Goal: Task Accomplishment & Management: Manage account settings

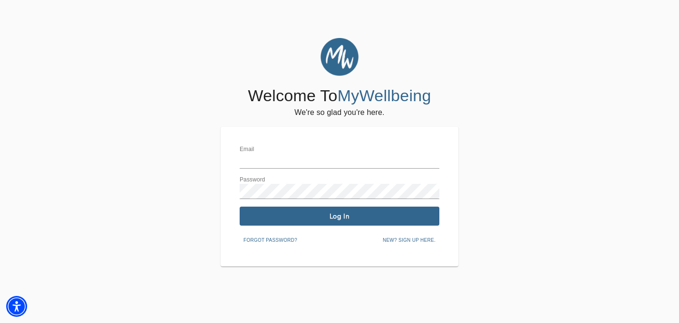
type input "[EMAIL_ADDRESS][PERSON_NAME][DOMAIN_NAME]"
click at [387, 214] on span "Log In" at bounding box center [339, 216] width 192 height 9
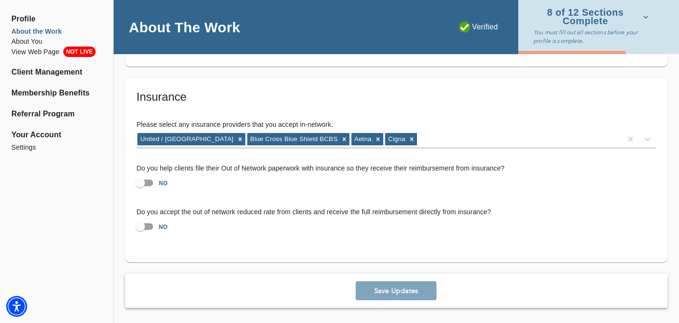
scroll to position [1906, 0]
click at [34, 42] on li "About You" at bounding box center [56, 42] width 90 height 10
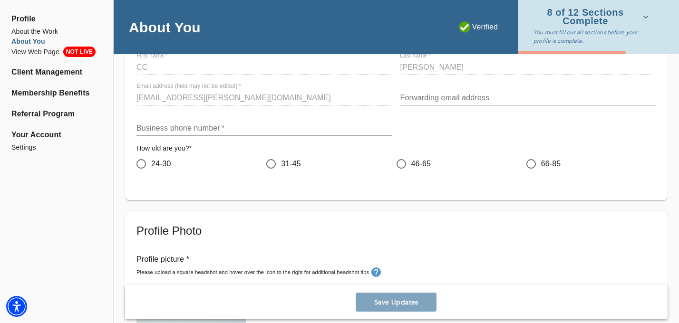
scroll to position [114, 0]
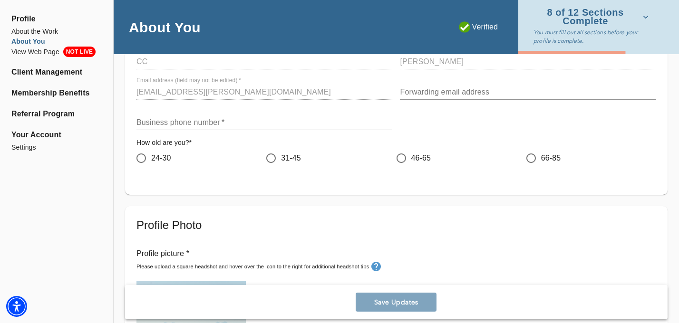
click at [162, 164] on span "24-30" at bounding box center [161, 158] width 20 height 11
click at [151, 164] on input "24-30" at bounding box center [141, 158] width 20 height 20
radio input "true"
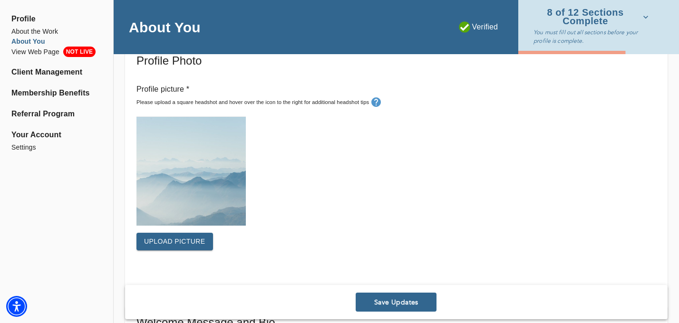
scroll to position [278, 0]
click at [186, 249] on button "Upload picture" at bounding box center [174, 242] width 77 height 18
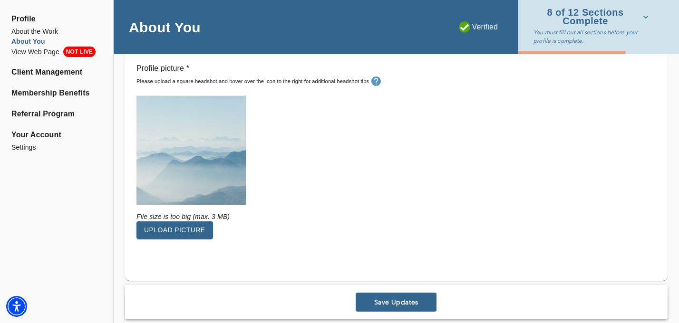
scroll to position [302, 0]
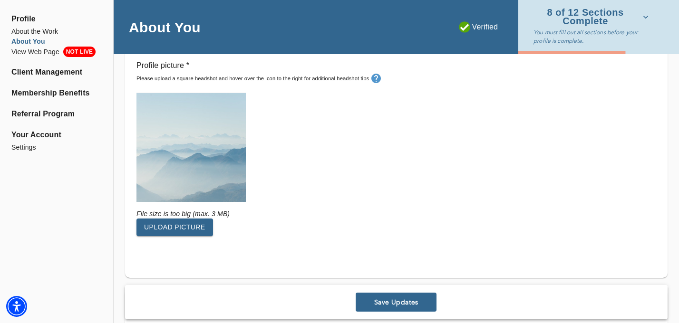
click at [198, 224] on span "Upload picture" at bounding box center [174, 228] width 61 height 12
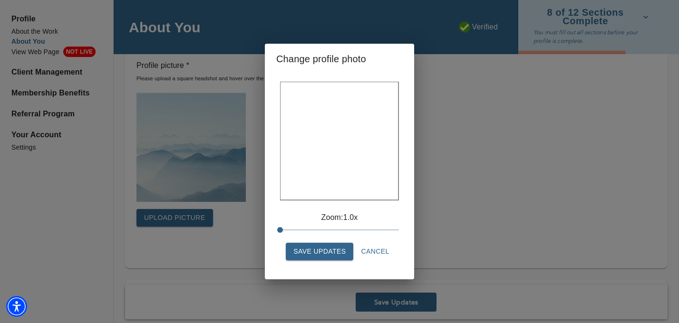
click at [344, 257] on span "Save Updates" at bounding box center [319, 252] width 52 height 12
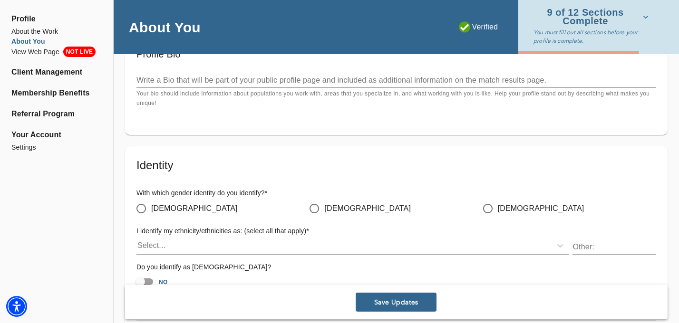
scroll to position [701, 0]
click at [165, 210] on span "[DEMOGRAPHIC_DATA]" at bounding box center [194, 208] width 87 height 11
click at [151, 210] on input "[DEMOGRAPHIC_DATA]" at bounding box center [141, 208] width 20 height 20
radio input "true"
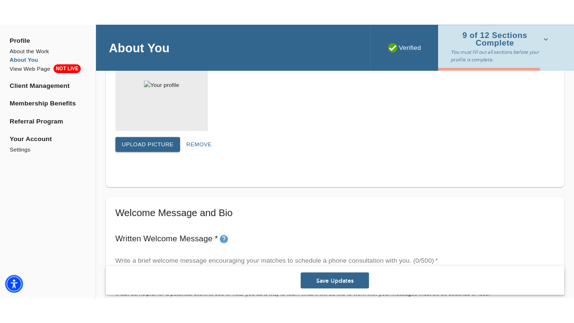
scroll to position [481, 0]
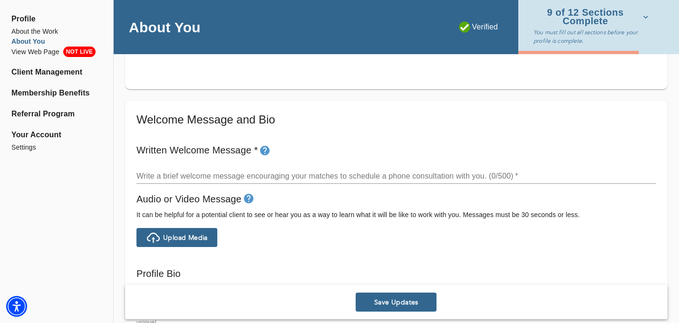
click at [262, 176] on textarea at bounding box center [396, 176] width 520 height 9
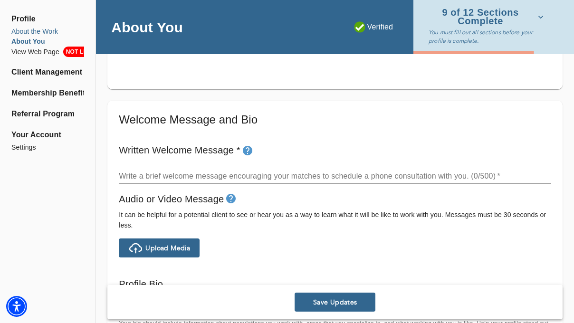
click at [43, 29] on li "About the Work" at bounding box center [47, 32] width 73 height 10
click at [342, 299] on span "Save Updates" at bounding box center [335, 302] width 73 height 9
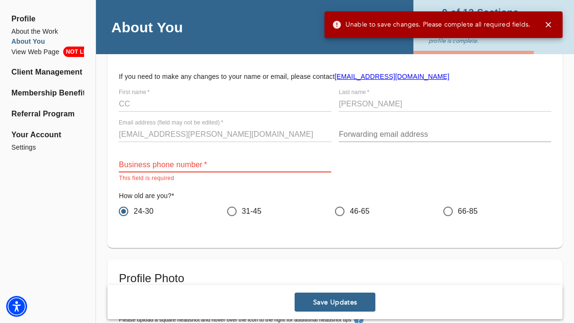
scroll to position [47, 0]
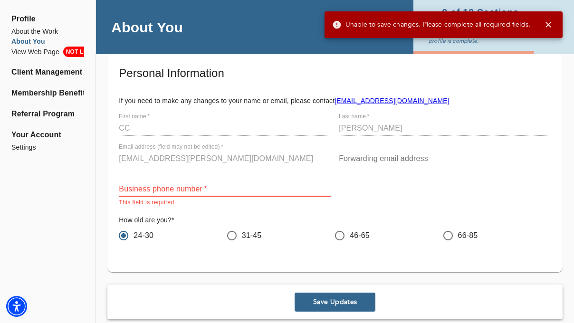
click at [221, 186] on input "text" at bounding box center [225, 189] width 213 height 15
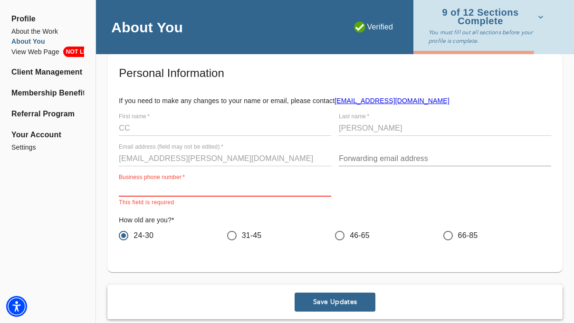
paste input "315.961.9871"
click at [135, 189] on input "315.961.9871" at bounding box center [225, 189] width 213 height 15
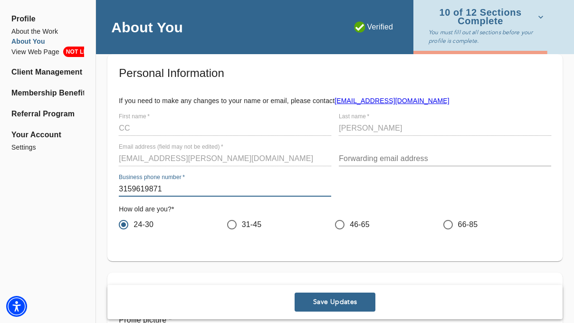
type input "3159619871"
click at [498, 208] on h6 "How old are you? *" at bounding box center [335, 209] width 433 height 10
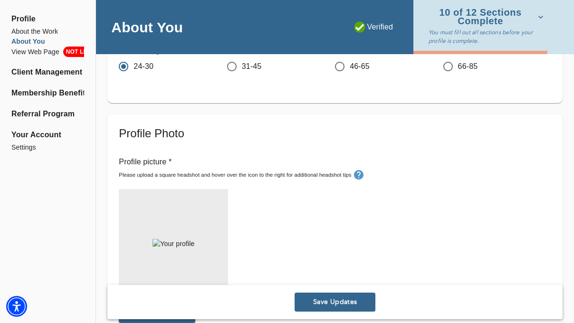
click at [352, 305] on span "Save Updates" at bounding box center [335, 302] width 73 height 9
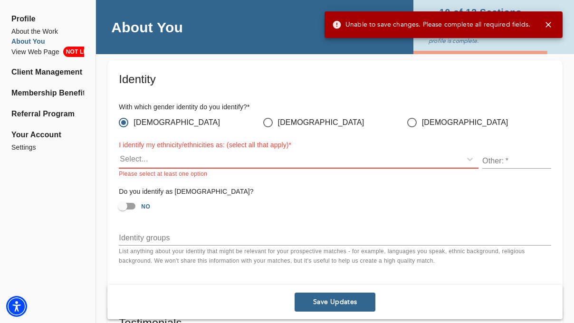
scroll to position [803, 0]
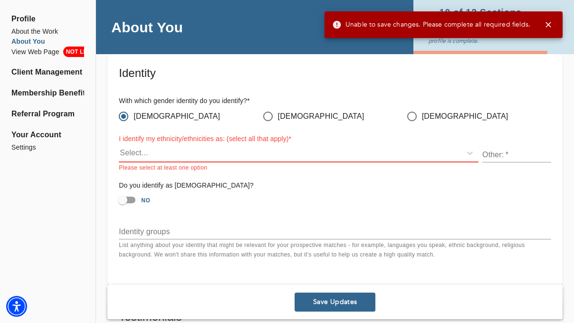
click at [197, 154] on div "Select..." at bounding box center [290, 152] width 343 height 15
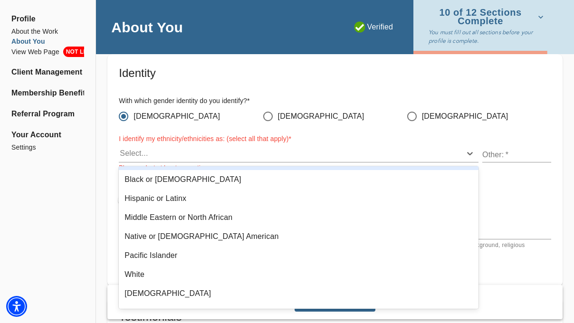
scroll to position [64, 0]
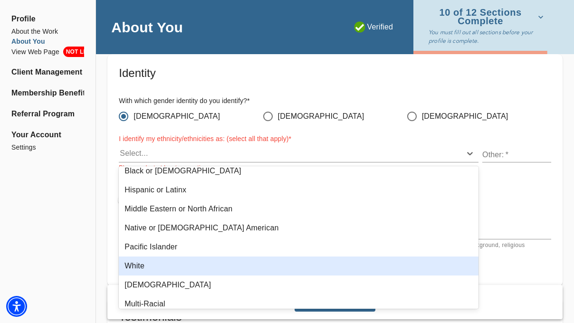
click at [185, 267] on div "White" at bounding box center [299, 266] width 360 height 19
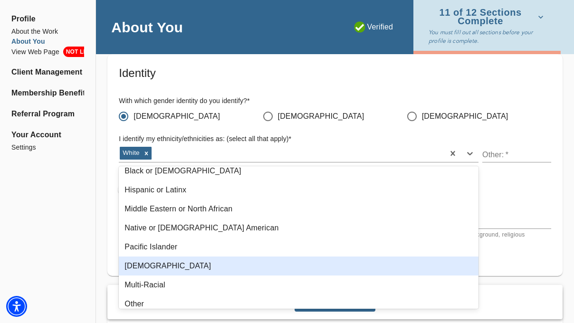
scroll to position [70, 0]
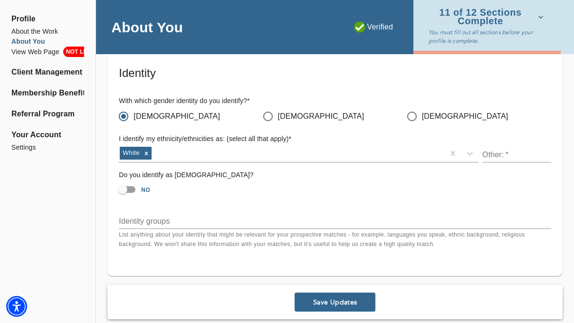
click at [330, 304] on span "Save Updates" at bounding box center [335, 302] width 73 height 9
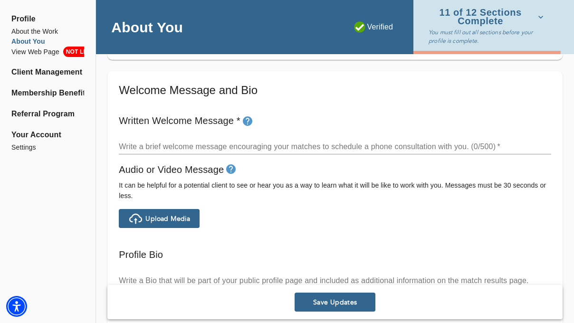
scroll to position [510, 0]
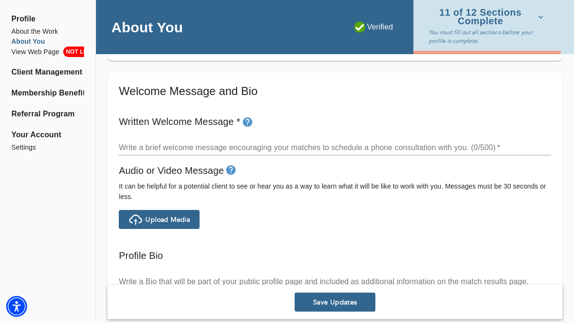
click at [239, 150] on textarea at bounding box center [335, 147] width 433 height 9
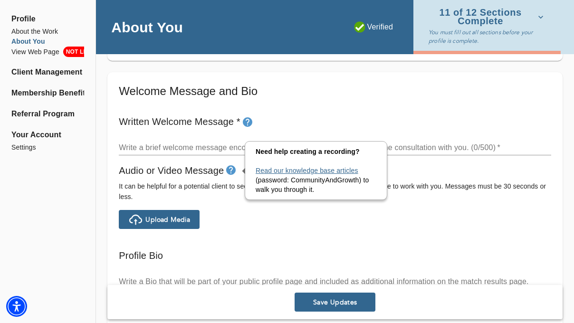
click at [276, 169] on link "Read our knowledge base articles" at bounding box center [307, 171] width 103 height 8
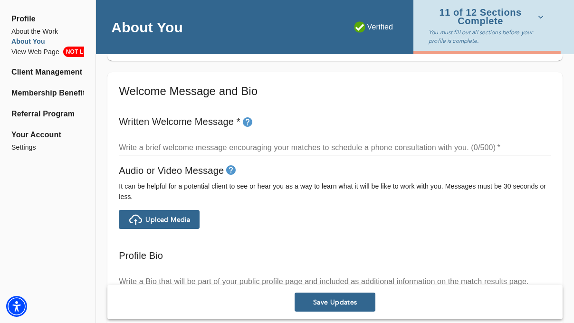
click at [264, 151] on textarea at bounding box center [335, 147] width 433 height 9
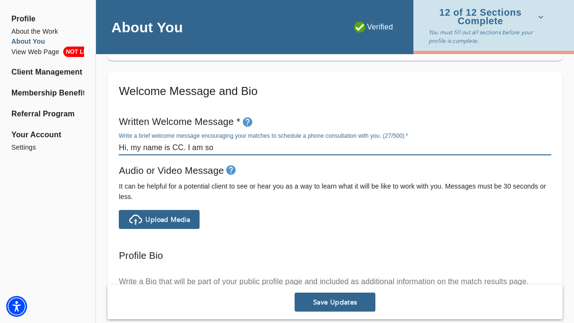
paste textarea "What matters most to me is to support you in creating a safe, empowering space …"
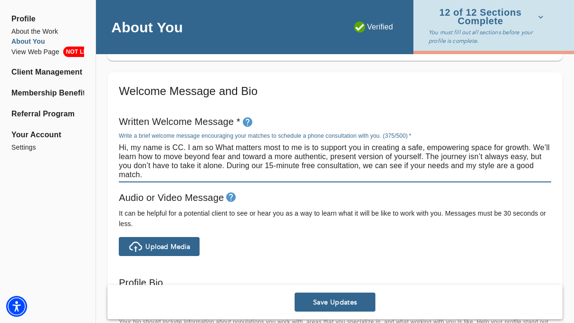
click at [216, 148] on textarea "Hi, my name is CC. I am so What matters most to me is to support you in creatin…" at bounding box center [335, 161] width 433 height 36
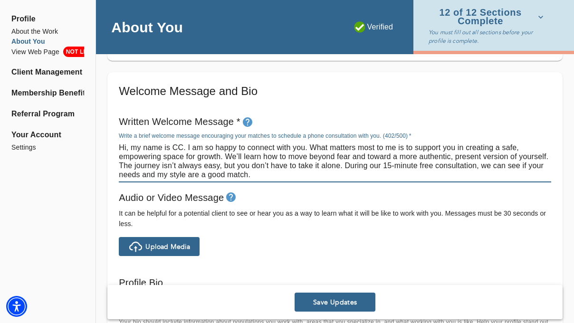
drag, startPoint x: 227, startPoint y: 157, endPoint x: 477, endPoint y: 163, distance: 250.1
click at [467, 161] on textarea "Hi, my name is CC. I am so happy to connect with you. What matters most to me i…" at bounding box center [335, 161] width 433 height 36
click at [502, 156] on textarea "Hi, my name is CC. I am so happy to connect with you. What matters most to me i…" at bounding box center [335, 161] width 433 height 36
drag, startPoint x: 550, startPoint y: 155, endPoint x: 227, endPoint y: 158, distance: 323.3
click at [226, 158] on textarea "Hi, my name is CC. I am so happy to connect with you. What matters most to me i…" at bounding box center [335, 161] width 433 height 36
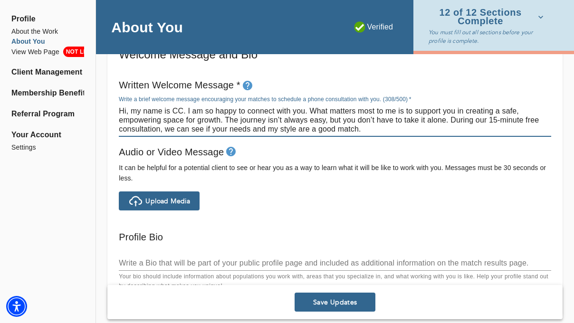
scroll to position [550, 0]
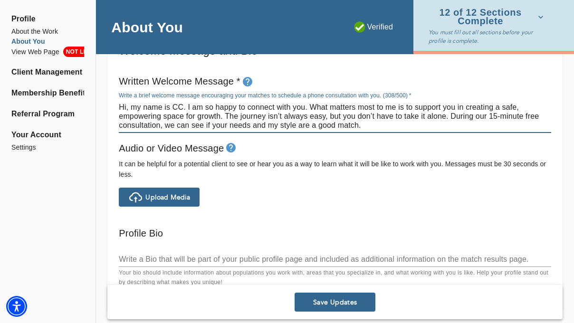
click at [451, 118] on textarea "Hi, my name is CC. I am so happy to connect with you. What matters most to me i…" at bounding box center [335, 116] width 433 height 27
drag, startPoint x: 287, startPoint y: 125, endPoint x: 192, endPoint y: 124, distance: 95.1
click at [192, 124] on textarea "Hi, my name is CC. I am so happy to connect with you. What matters most to me i…" at bounding box center [335, 116] width 433 height 27
click at [431, 128] on textarea "Hi, my name is CC. I am so happy to connect with you. What matters most to me i…" at bounding box center [335, 116] width 433 height 27
drag, startPoint x: 220, startPoint y: 125, endPoint x: 418, endPoint y: 124, distance: 198.3
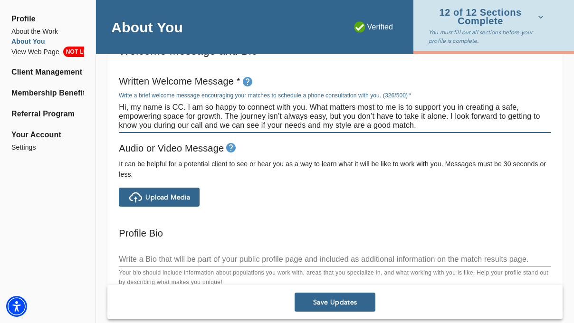
click at [418, 124] on textarea "Hi, my name is CC. I am so happy to connect with you. What matters most to me i…" at bounding box center [335, 116] width 433 height 27
click at [510, 115] on textarea "Hi, my name is CC. I am so happy to connect with you. What matters most to me i…" at bounding box center [335, 116] width 433 height 27
click at [242, 125] on textarea "Hi, my name is CC. I am so happy to connect with you. What matters most to me i…" at bounding box center [335, 116] width 433 height 27
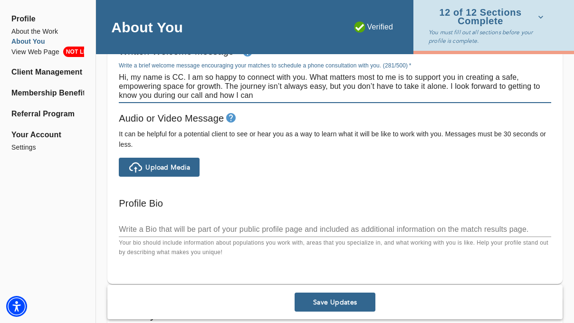
scroll to position [583, 0]
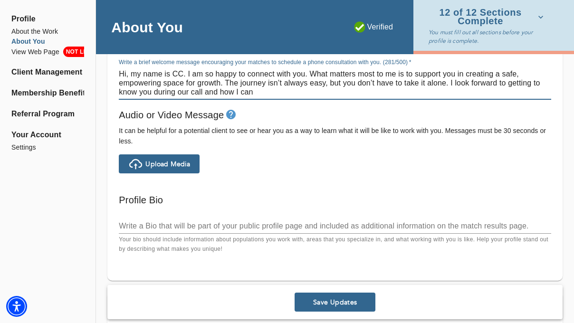
click at [154, 91] on textarea "Hi, my name is CC. I am so happy to connect with you. What matters most to me i…" at bounding box center [335, 82] width 433 height 27
click at [282, 92] on textarea "Hi, my name is CC. I am so happy to connect with you. What matters most to me i…" at bounding box center [335, 82] width 433 height 27
drag, startPoint x: 334, startPoint y: 96, endPoint x: 233, endPoint y: 95, distance: 100.3
click at [233, 95] on textarea "Hi, my name is CC. I am so happy to connect with you. What matters most to me i…" at bounding box center [335, 82] width 433 height 27
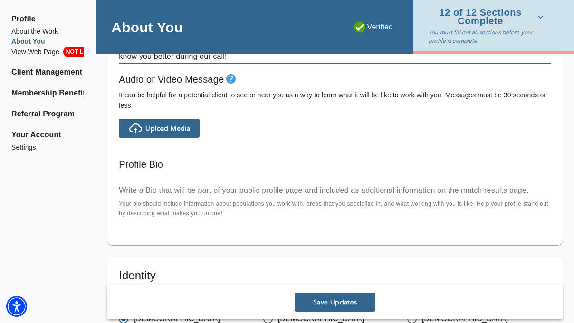
scroll to position [620, 0]
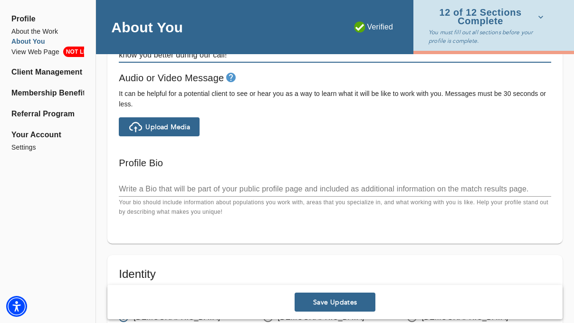
type textarea "Hi, my name is CC. I am so happy to connect with you. What matters most to me i…"
click at [261, 183] on div "x" at bounding box center [335, 189] width 433 height 15
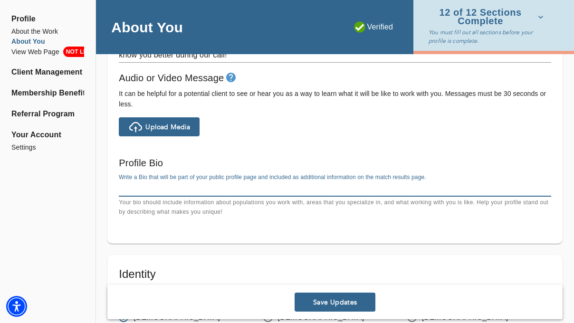
paste textarea "Do you often find yourself stuck in the past or worrying about the future? Is i…"
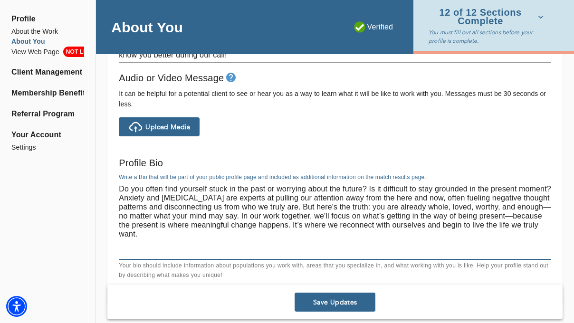
scroll to position [0, 0]
click at [233, 242] on textarea "Do you often find yourself stuck in the past or worrying about the future? Is i…" at bounding box center [335, 220] width 433 height 72
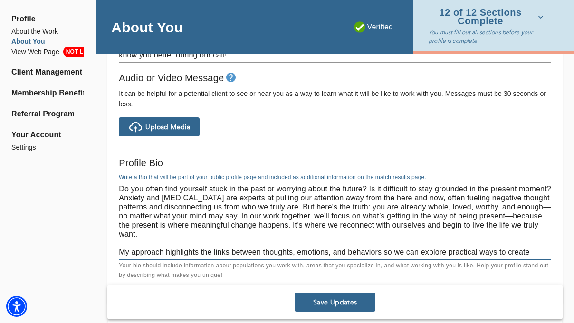
scroll to position [27, 0]
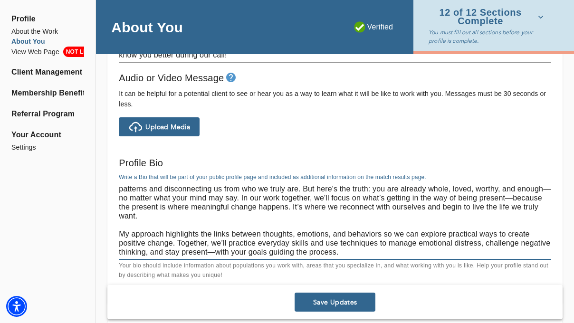
click at [319, 296] on button "Save Updates" at bounding box center [335, 302] width 81 height 19
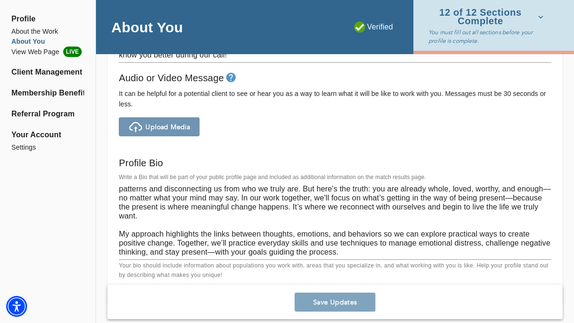
click at [179, 126] on span "Upload Media" at bounding box center [167, 127] width 45 height 9
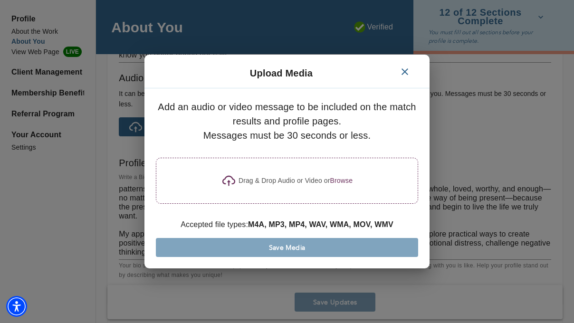
click at [268, 176] on p "Drag & Drop Audio or Video or" at bounding box center [285, 181] width 92 height 10
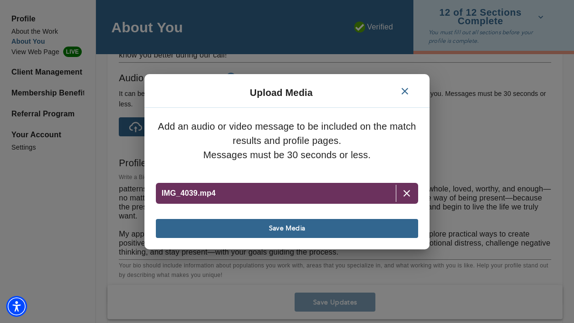
click at [343, 229] on span "Save Media" at bounding box center [287, 228] width 255 height 9
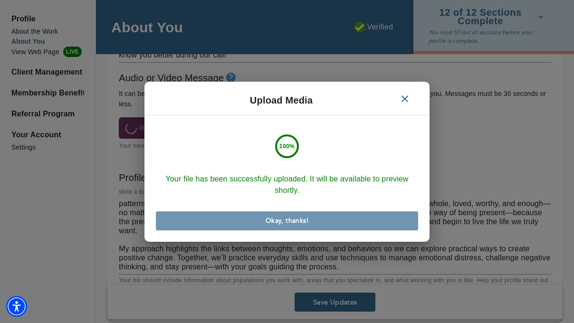
click at [356, 221] on span "Okay, thanks!" at bounding box center [287, 220] width 255 height 9
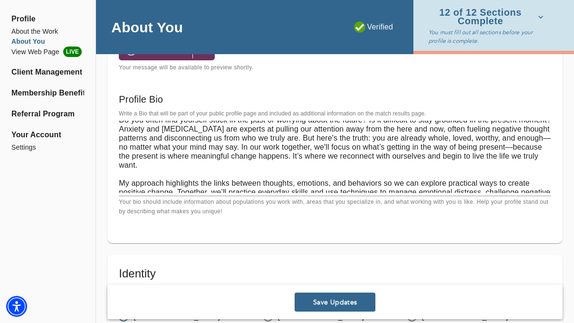
scroll to position [3, 0]
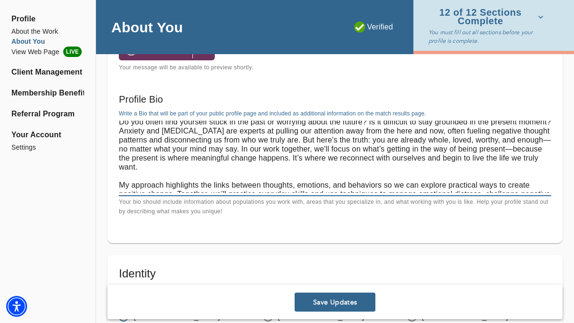
click at [240, 148] on textarea "Do you often find yourself stuck in the past or worrying about the future? Is i…" at bounding box center [335, 157] width 433 height 72
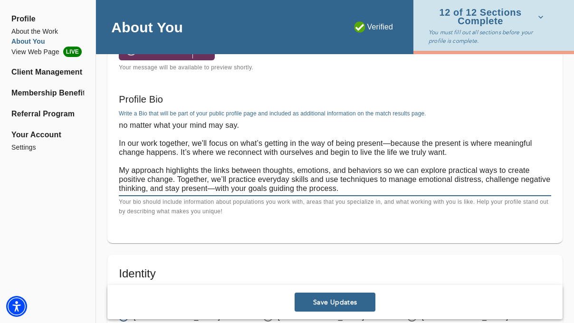
scroll to position [31, 0]
click at [120, 166] on textarea "Do you often find yourself stuck in the past or worrying about the future? Is i…" at bounding box center [335, 157] width 433 height 72
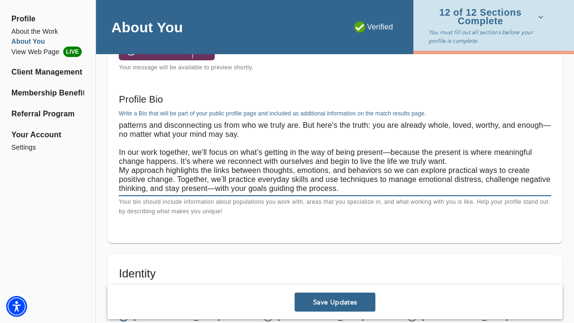
scroll to position [27, 0]
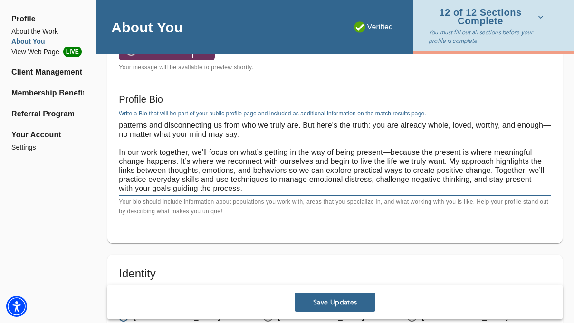
click at [271, 163] on textarea "Do you often find yourself stuck in the past or worrying about the future? Is i…" at bounding box center [335, 157] width 433 height 72
click at [497, 162] on textarea "Do you often find yourself stuck in the past or worrying about the future? Is i…" at bounding box center [335, 157] width 433 height 72
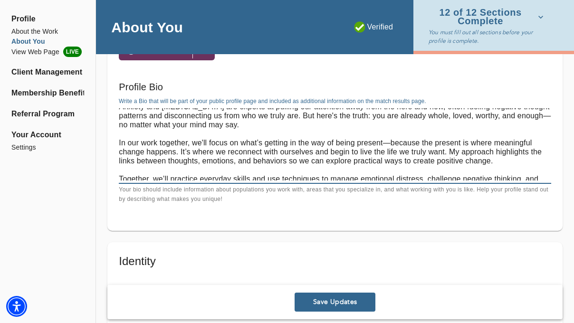
scroll to position [36, 0]
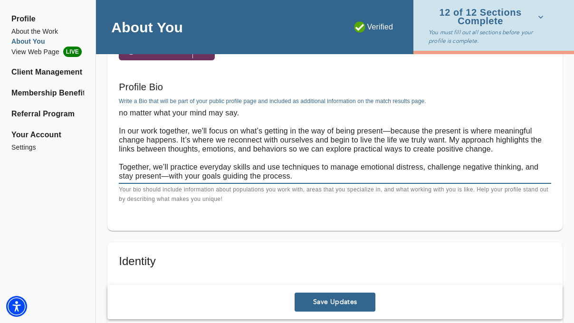
click at [299, 167] on textarea "Do you often find yourself stuck in the past or worrying about the future? Is i…" at bounding box center [335, 144] width 433 height 72
click at [508, 144] on textarea "Do you often find yourself stuck in the past or worrying about the future? Is i…" at bounding box center [335, 144] width 433 height 72
paste textarea "We’ll learn how to move beyond fear and toward a more authentic, present versio…"
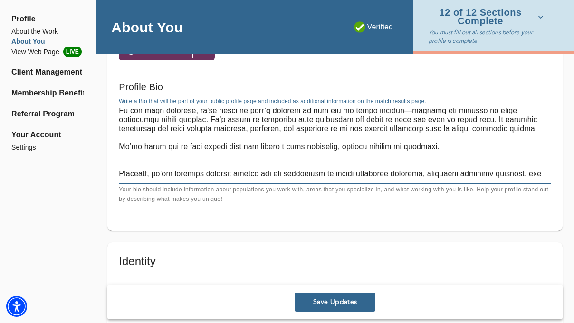
scroll to position [39, 0]
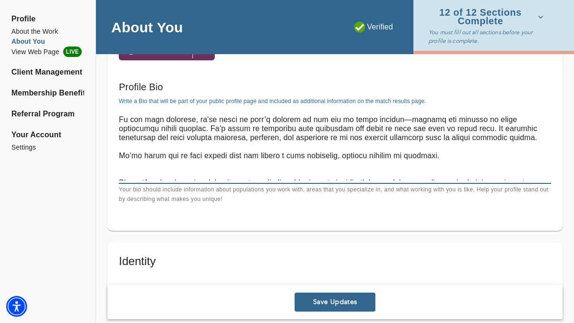
click at [120, 155] on textarea at bounding box center [335, 144] width 433 height 72
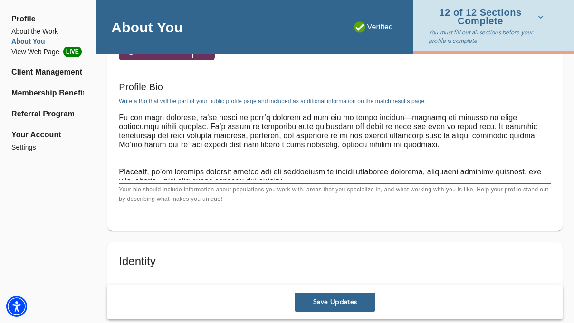
scroll to position [41, 0]
click at [368, 155] on textarea at bounding box center [335, 144] width 433 height 72
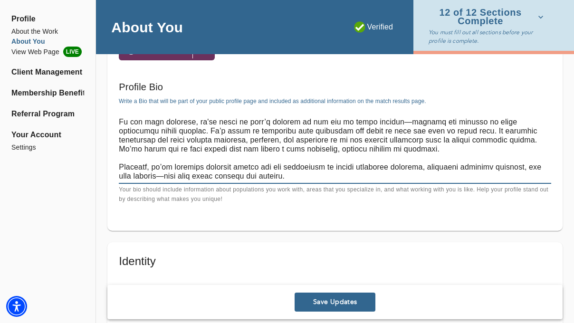
scroll to position [32, 0]
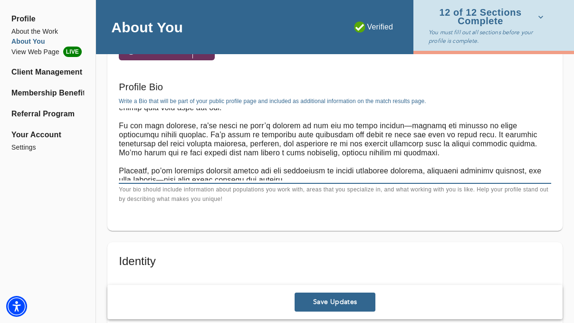
drag, startPoint x: 513, startPoint y: 144, endPoint x: 496, endPoint y: 141, distance: 16.8
click at [496, 141] on textarea at bounding box center [335, 144] width 433 height 72
drag, startPoint x: 491, startPoint y: 154, endPoint x: 496, endPoint y: 145, distance: 10.9
click at [496, 145] on textarea at bounding box center [335, 144] width 433 height 72
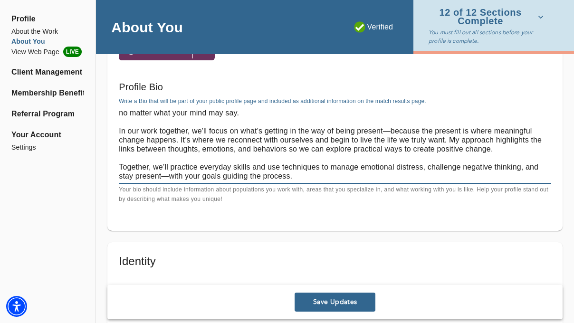
scroll to position [23, 0]
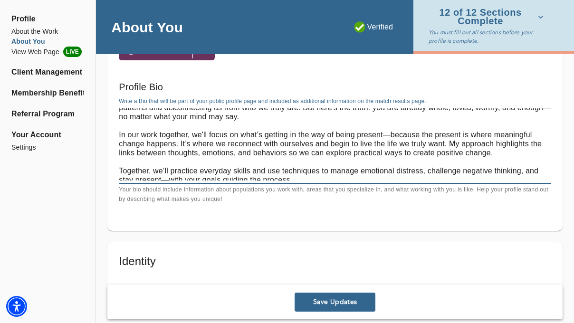
click at [181, 142] on textarea "Do you often find yourself stuck in the past or worrying about the future? Is i…" at bounding box center [335, 144] width 433 height 72
click at [448, 145] on textarea "Do you often find yourself stuck in the past or worrying about the future? Is i…" at bounding box center [335, 144] width 433 height 72
paste textarea "Together, we'll learn how to move beyond fear and toward a more authentic, pres…"
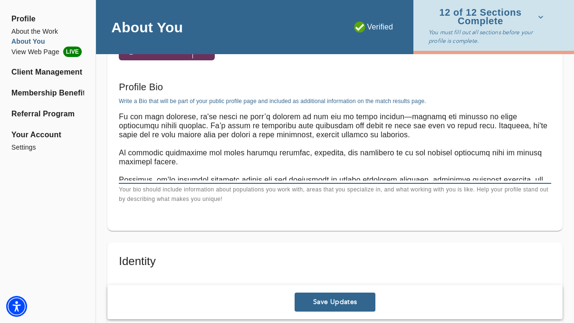
scroll to position [50, 0]
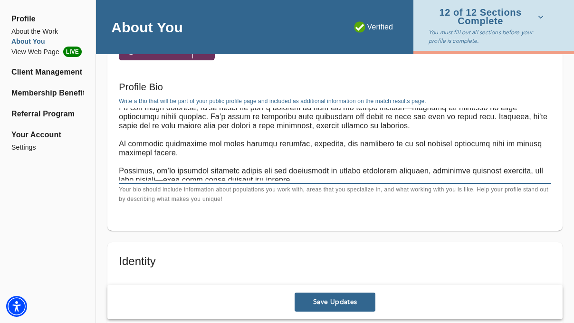
drag, startPoint x: 157, startPoint y: 170, endPoint x: 120, endPoint y: 170, distance: 37.1
click at [121, 170] on textarea at bounding box center [335, 144] width 433 height 72
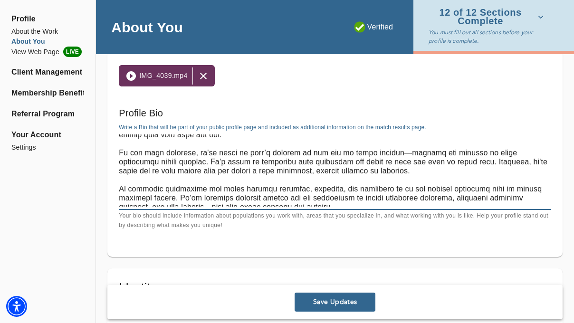
scroll to position [45, 0]
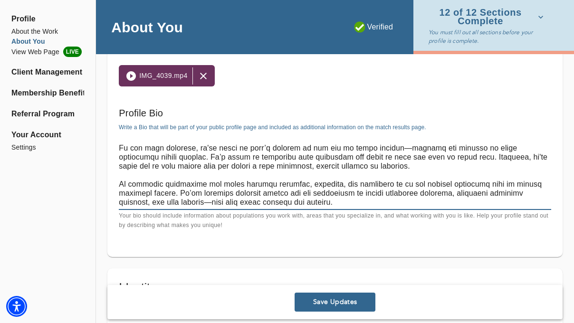
drag, startPoint x: 421, startPoint y: 156, endPoint x: 452, endPoint y: 147, distance: 32.2
click at [452, 147] on textarea at bounding box center [335, 171] width 433 height 72
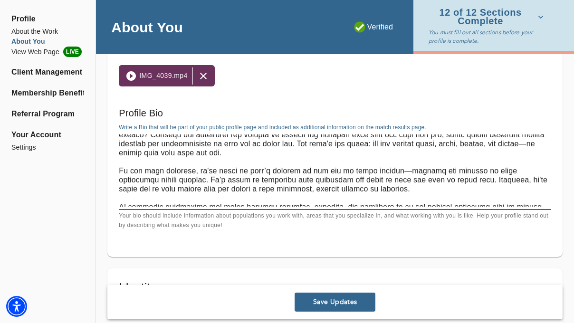
scroll to position [15, 0]
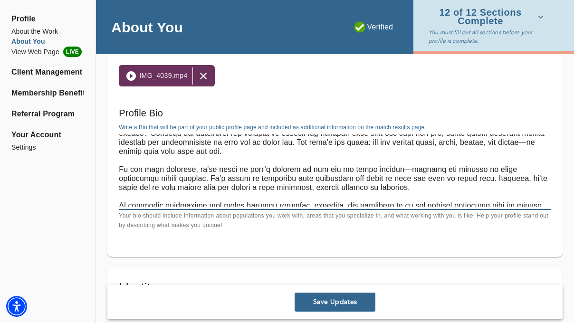
click at [400, 190] on textarea at bounding box center [335, 171] width 433 height 72
drag, startPoint x: 408, startPoint y: 189, endPoint x: 451, endPoint y: 180, distance: 43.7
click at [451, 180] on textarea at bounding box center [335, 171] width 433 height 72
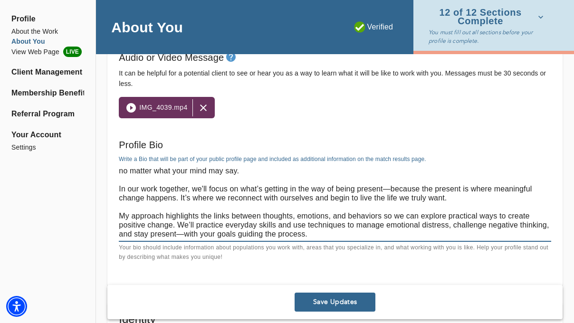
scroll to position [637, 0]
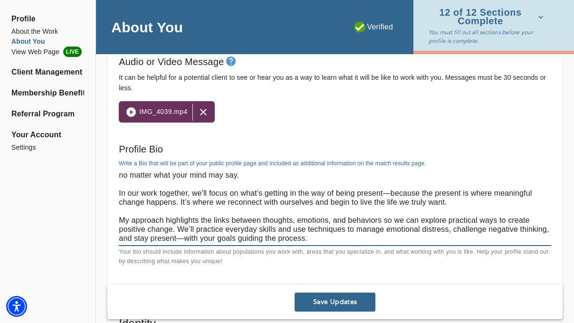
click at [321, 232] on textarea "Do you often find yourself stuck in the past or worrying about the future? Is i…" at bounding box center [335, 207] width 433 height 72
paste textarea "o move beyond fear and toward a more authentic, present version of yourself."
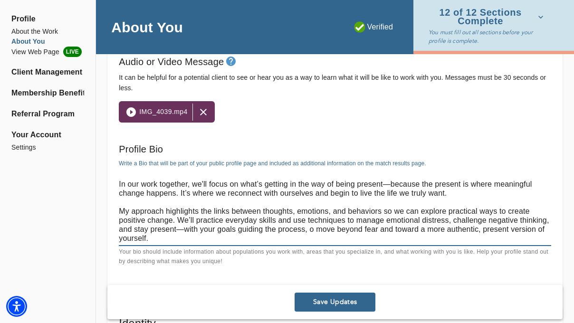
click at [310, 230] on textarea "Do you often find yourself stuck in the past or worrying about the future? Is i…" at bounding box center [335, 207] width 433 height 72
click at [322, 229] on textarea "Do you often find yourself stuck in the past or worrying about the future? Is i…" at bounding box center [335, 207] width 433 height 72
click at [186, 227] on textarea at bounding box center [335, 207] width 433 height 72
click at [312, 238] on textarea at bounding box center [335, 207] width 433 height 72
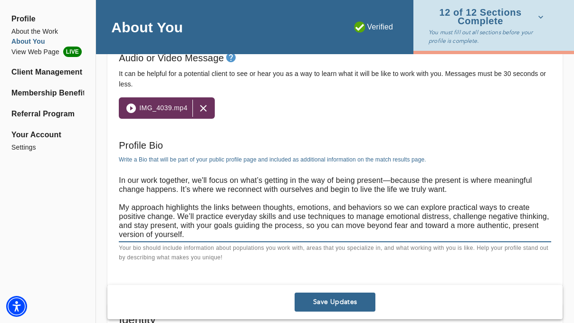
scroll to position [642, 0]
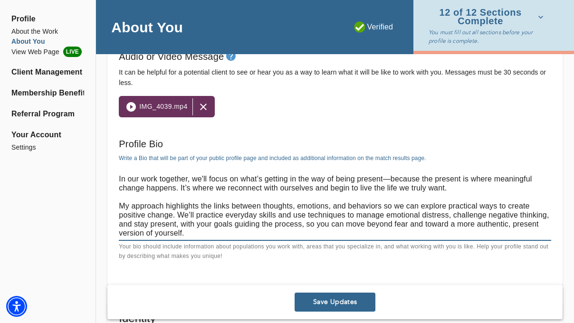
click at [192, 236] on textarea at bounding box center [335, 201] width 433 height 72
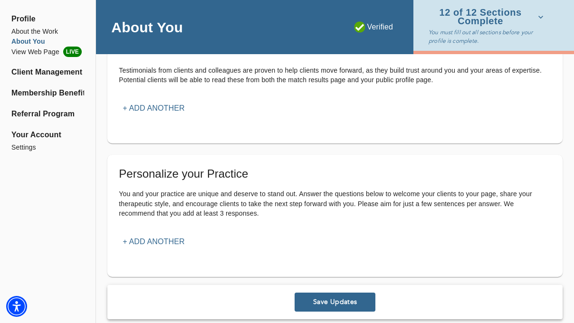
scroll to position [1157, 0]
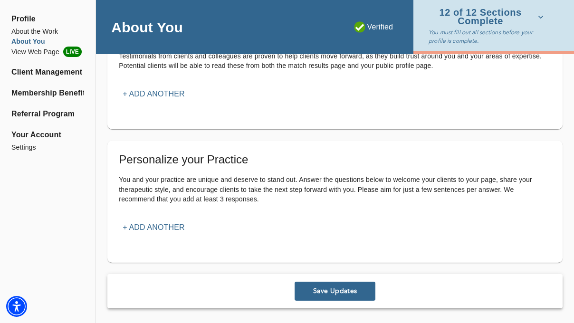
type textarea "Do you often find yourself stuck in the past or worrying about the future? Is i…"
click at [175, 229] on p "+ Add another" at bounding box center [154, 227] width 62 height 11
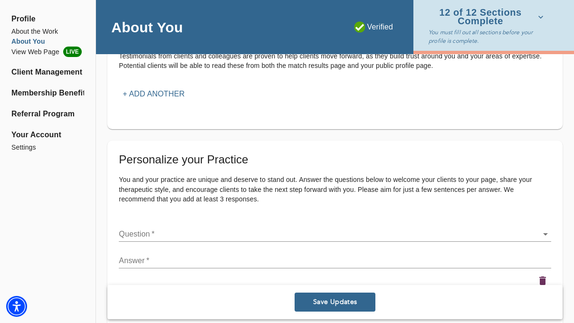
scroll to position [1239, 0]
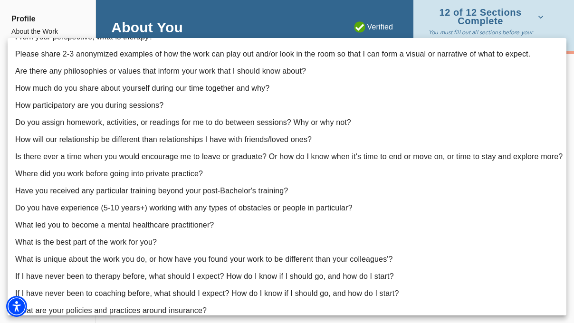
scroll to position [19, 0]
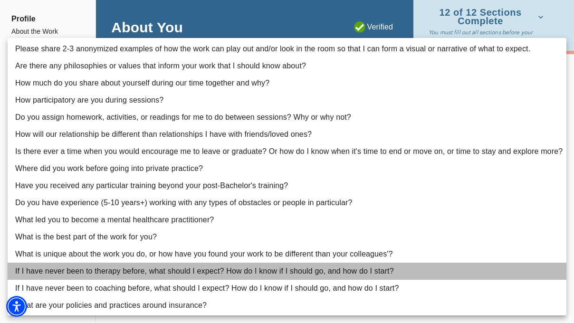
click at [203, 271] on li "If I have never been to therapy before, what should I expect? How do I know if …" at bounding box center [287, 271] width 559 height 17
type input "15"
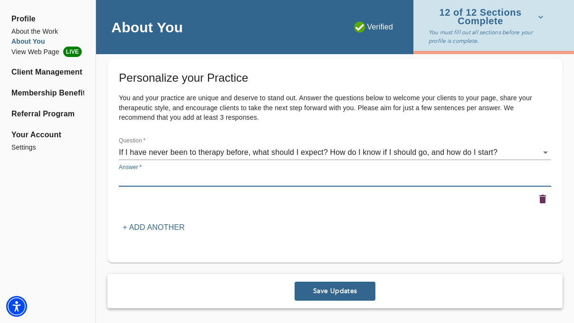
click at [320, 177] on textarea at bounding box center [335, 178] width 433 height 9
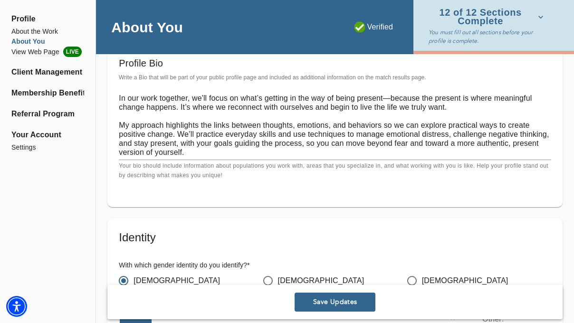
scroll to position [729, 0]
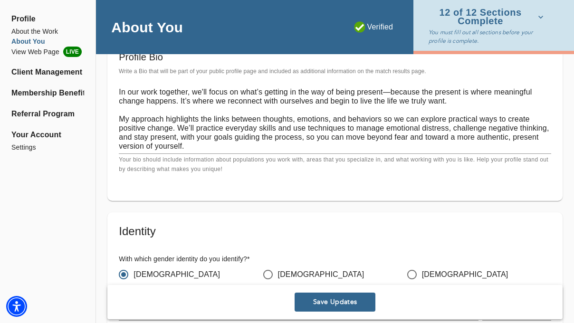
click at [304, 136] on textarea at bounding box center [335, 114] width 433 height 72
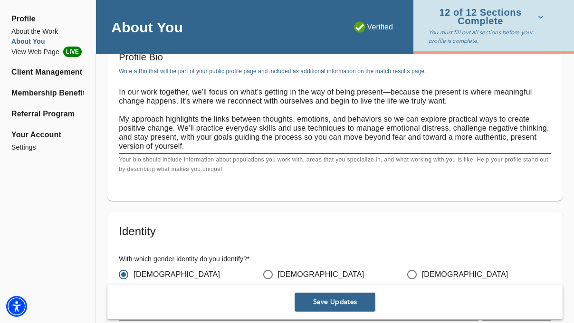
type textarea "Do you often find yourself stuck in the past or worrying about the future? Is i…"
click at [368, 169] on p "Your bio should include information about populations you work with, areas that…" at bounding box center [335, 164] width 433 height 19
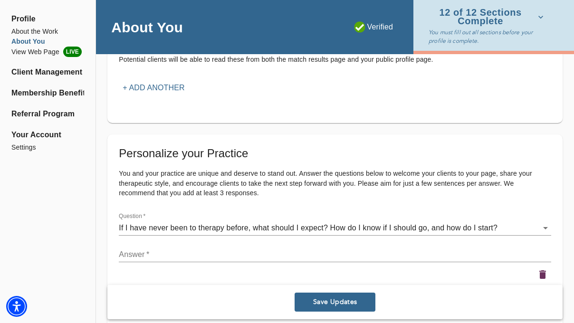
scroll to position [1239, 0]
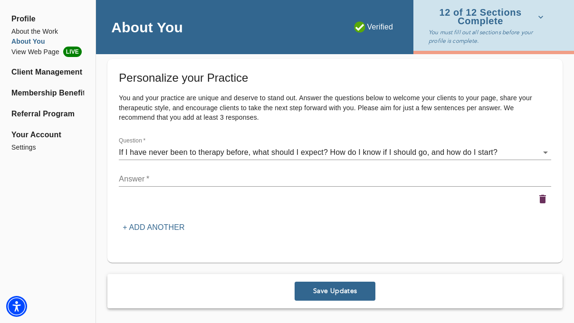
click at [229, 177] on textarea at bounding box center [335, 178] width 433 height 9
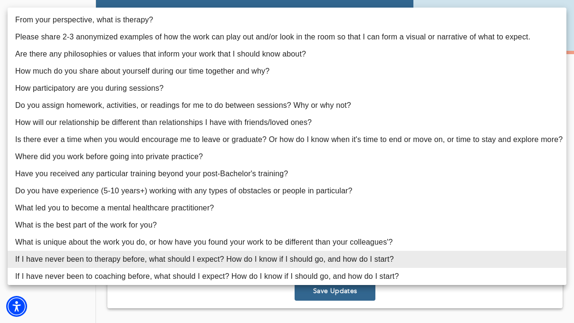
click at [206, 18] on li "From your perspective, what is therapy?" at bounding box center [287, 19] width 559 height 17
type input "1"
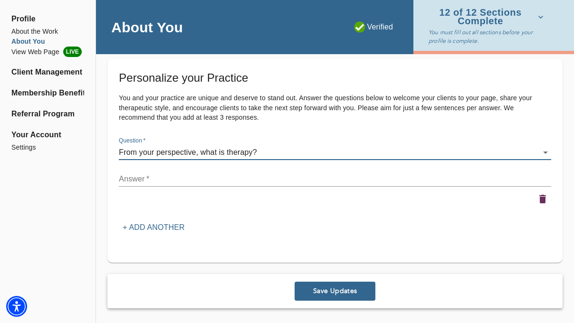
click at [238, 179] on textarea at bounding box center [335, 178] width 433 height 9
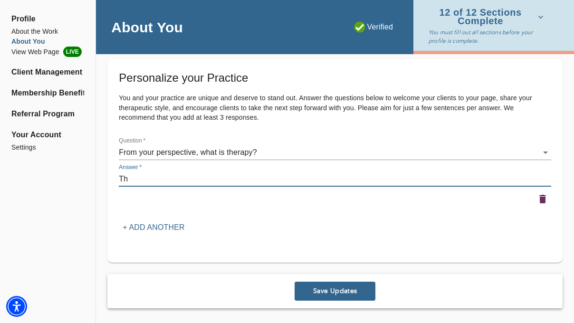
type textarea "T"
type textarea "From my perspective, thera"
click at [240, 175] on textarea "From my perspective, thera" at bounding box center [335, 178] width 433 height 9
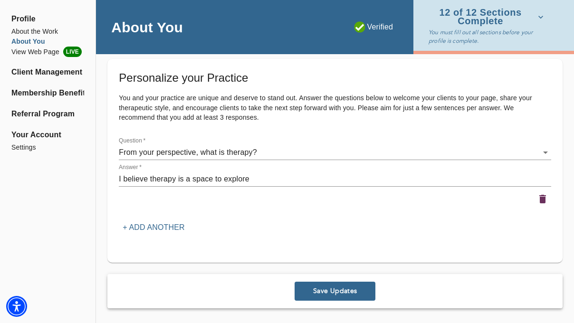
drag, startPoint x: 271, startPoint y: 183, endPoint x: 192, endPoint y: 182, distance: 78.9
click at [192, 182] on div "I believe therapy is a space to explore x" at bounding box center [335, 179] width 433 height 15
drag, startPoint x: 192, startPoint y: 182, endPoint x: 316, endPoint y: 180, distance: 124.1
click at [315, 179] on textarea "I believe therapy is a space to explore" at bounding box center [335, 178] width 433 height 9
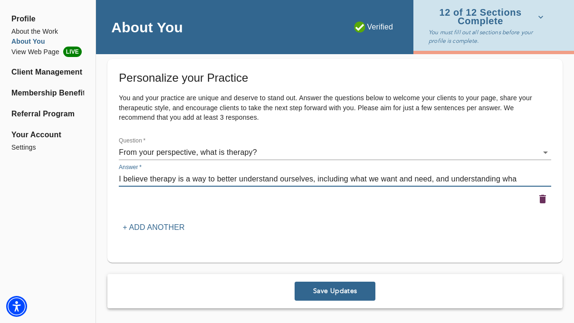
drag, startPoint x: 503, startPoint y: 179, endPoint x: 462, endPoint y: 178, distance: 41.4
click at [462, 178] on textarea "I believe therapy is a way to better understand ourselves, including what we wa…" at bounding box center [335, 178] width 433 height 9
click at [505, 170] on div "Answer   * I believe therapy is a way to better understand ourselves, including…" at bounding box center [335, 175] width 433 height 23
click at [495, 178] on textarea "I believe therapy is a way to better understand ourselves, including what we wa…" at bounding box center [335, 178] width 433 height 9
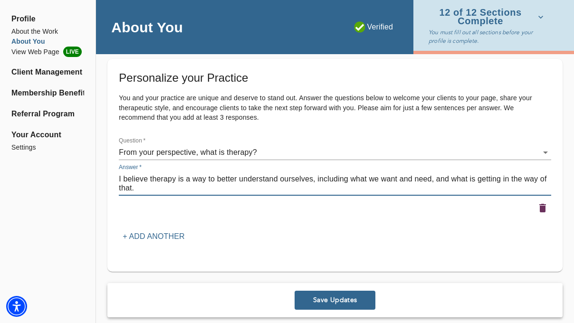
click at [208, 178] on textarea "I believe therapy is a way to better understand ourselves, including what we wa…" at bounding box center [335, 183] width 433 height 18
type textarea "I believe therapy is a way to explore to better understand ourselves, including…"
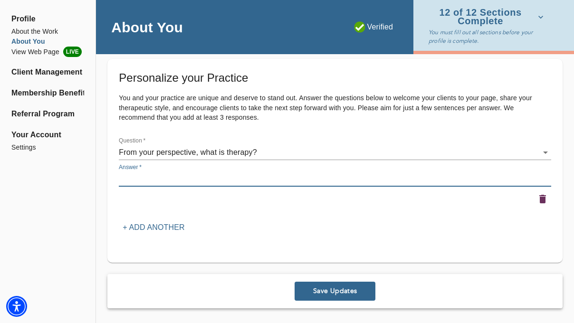
paste textarea "I believe therapy is a collaborative and empowering space for whatever you want…"
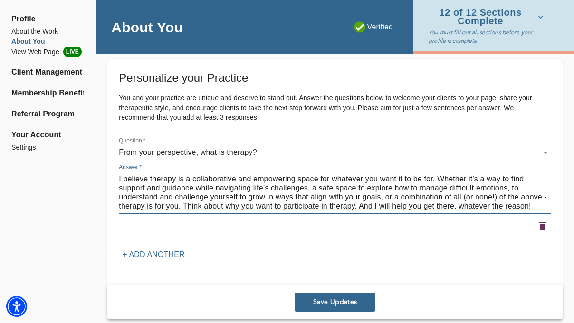
drag, startPoint x: 330, startPoint y: 179, endPoint x: 192, endPoint y: 180, distance: 138.8
click at [192, 180] on textarea "I believe therapy is a collaborative and empowering space for whatever you want…" at bounding box center [335, 192] width 433 height 36
drag, startPoint x: 187, startPoint y: 179, endPoint x: 435, endPoint y: 179, distance: 248.2
click at [436, 179] on textarea "I believe therapy is a collaborative and empowering space for whatever you want…" at bounding box center [335, 192] width 433 height 36
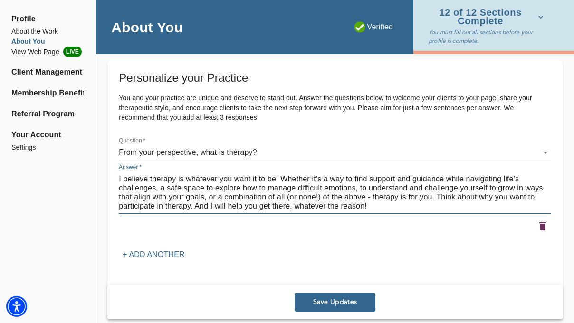
drag, startPoint x: 290, startPoint y: 207, endPoint x: 390, endPoint y: 206, distance: 99.8
click at [390, 206] on textarea "I believe therapy is whatever you want it to be. Whether it’s a way to find sup…" at bounding box center [335, 192] width 433 height 36
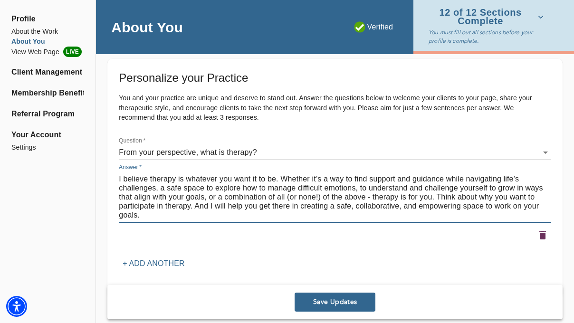
click at [278, 180] on textarea "I believe therapy is whatever you want it to be. Whether it’s a way to find sup…" at bounding box center [335, 196] width 433 height 45
click at [185, 178] on textarea "I believe therapy is whatever you want it to be. Whether it’s a way to find sup…" at bounding box center [335, 196] width 433 height 45
drag, startPoint x: 281, startPoint y: 178, endPoint x: 116, endPoint y: 181, distance: 165.5
click at [116, 181] on div "Personalize your Practice You and your practice are unique and deserve to stand…" at bounding box center [334, 179] width 455 height 240
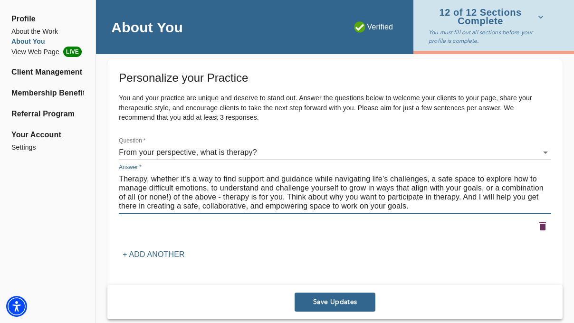
drag, startPoint x: 250, startPoint y: 196, endPoint x: 218, endPoint y: 196, distance: 31.9
click at [218, 196] on textarea "Therapy, whether it’s a way to find support and guidance while navigating life’…" at bounding box center [335, 192] width 433 height 36
click at [169, 196] on textarea "Therapy, whether it’s a way to find support and guidance while navigating life’…" at bounding box center [335, 192] width 433 height 36
click at [246, 197] on textarea "Therapy, whether it’s a way to find support and guidance while navigating life’…" at bounding box center [335, 192] width 433 height 36
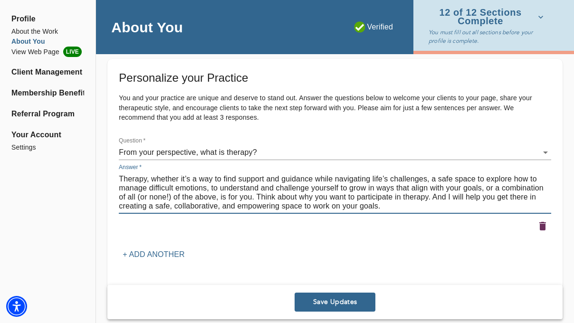
click at [246, 197] on textarea "Therapy, whether it’s a way to find support and guidance while navigating life’…" at bounding box center [335, 192] width 433 height 36
click at [147, 180] on textarea "Therapy, whether it’s a way to find support and guidance while navigating life’…" at bounding box center [335, 192] width 433 height 36
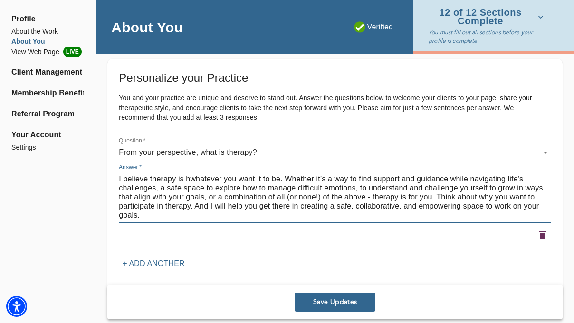
click at [198, 186] on textarea "I believe therapy is hwhatever you want it to be. Whether it’s a way to find su…" at bounding box center [335, 196] width 433 height 45
click at [192, 178] on textarea "I believe therapy is hwhatever you want it to be. Whether it’s a way to find su…" at bounding box center [335, 196] width 433 height 45
click at [372, 198] on textarea "I believe therapy is whatever you want it to be. Whether it’s a way to find sup…" at bounding box center [335, 196] width 433 height 45
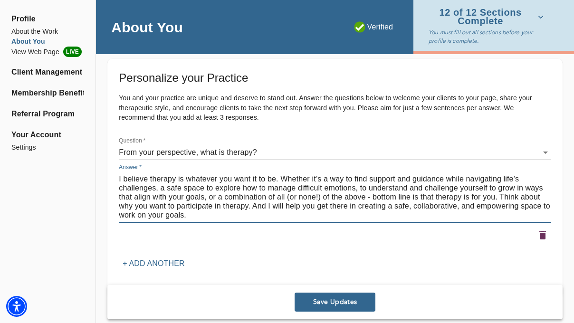
click at [512, 218] on textarea "I believe therapy is whatever you want it to be. Whether it’s a way to find sup…" at bounding box center [335, 196] width 433 height 45
click at [372, 197] on textarea "I believe therapy is whatever you want it to be. Whether it’s a way to find sup…" at bounding box center [335, 196] width 433 height 45
click at [356, 204] on textarea "I believe therapy is whatever you want it to be. Whether it’s a way to find sup…" at bounding box center [335, 196] width 433 height 45
click at [393, 205] on textarea "I believe therapy is whatever you want it to be. Whether it’s a way to find sup…" at bounding box center [335, 196] width 433 height 45
drag, startPoint x: 252, startPoint y: 217, endPoint x: 543, endPoint y: 202, distance: 292.3
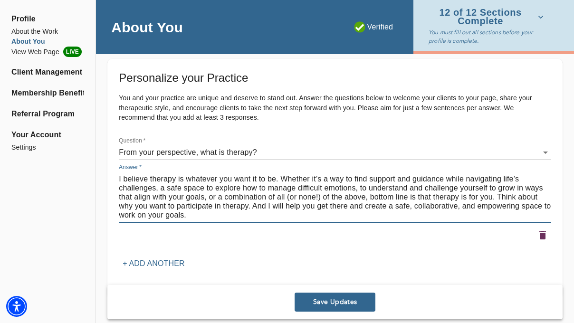
click at [543, 202] on textarea "I believe therapy is whatever you want it to be. Whether it’s a way to find sup…" at bounding box center [335, 196] width 433 height 45
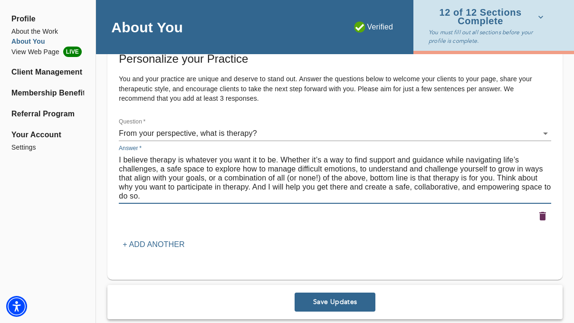
scroll to position [1264, 0]
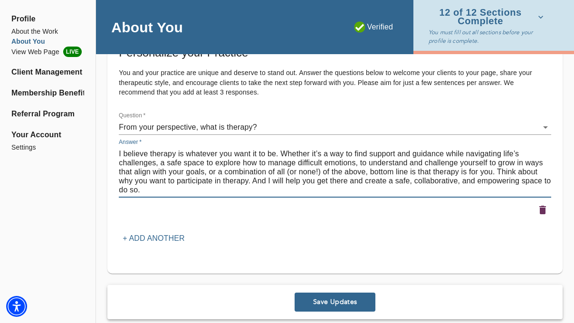
click at [369, 171] on textarea "I believe therapy is whatever you want it to be. Whether it’s a way to find sup…" at bounding box center [335, 171] width 433 height 45
click at [509, 173] on textarea "I believe therapy is whatever you want it to be. Whether it’s a way to find sup…" at bounding box center [335, 171] width 433 height 45
click at [504, 218] on div at bounding box center [335, 210] width 436 height 21
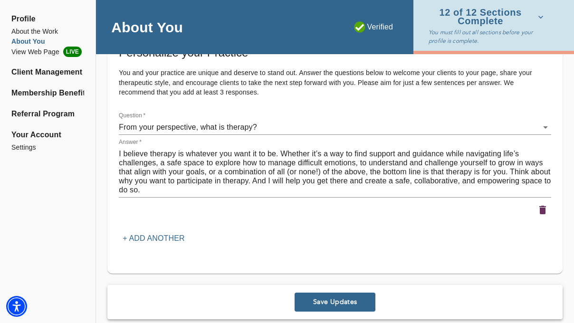
click at [505, 171] on textarea "I believe therapy is whatever you want it to be. Whether it’s a way to find sup…" at bounding box center [335, 171] width 433 height 45
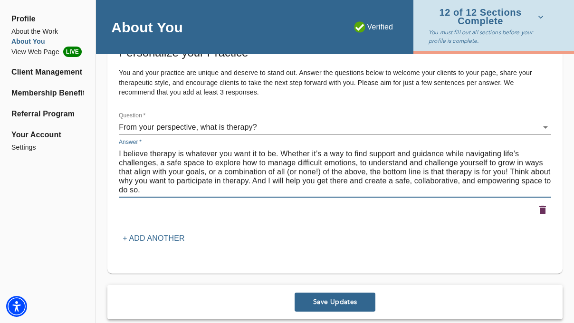
click at [358, 181] on textarea "I believe therapy is whatever you want it to be. Whether it’s a way to find sup…" at bounding box center [335, 171] width 433 height 45
click at [417, 222] on div "Personalize your Practice You and your practice are unique and deserve to stand…" at bounding box center [335, 146] width 433 height 202
click at [364, 180] on textarea "I believe therapy is whatever you want it to be. Whether it’s a way to find sup…" at bounding box center [335, 171] width 433 height 45
drag, startPoint x: 174, startPoint y: 189, endPoint x: 145, endPoint y: 189, distance: 28.5
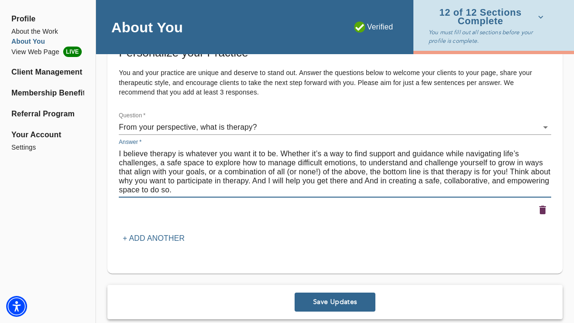
click at [145, 189] on textarea "I believe therapy is whatever you want it to be. Whether it’s a way to find sup…" at bounding box center [335, 171] width 433 height 45
drag, startPoint x: 365, startPoint y: 178, endPoint x: 273, endPoint y: 178, distance: 92.2
click at [273, 178] on textarea "I believe therapy is whatever you want it to be. Whether it’s a way to find sup…" at bounding box center [335, 171] width 433 height 45
click at [504, 181] on textarea "I believe therapy is whatever you want it to be. Whether it’s a way to find sup…" at bounding box center [335, 171] width 433 height 45
type textarea "I believe therapy is whatever you want it to be. Whether it’s a way to find sup…"
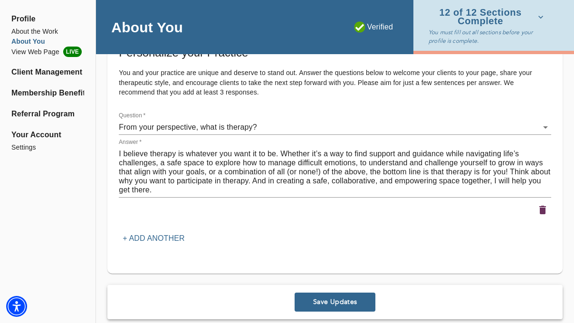
click at [481, 205] on div at bounding box center [335, 210] width 433 height 17
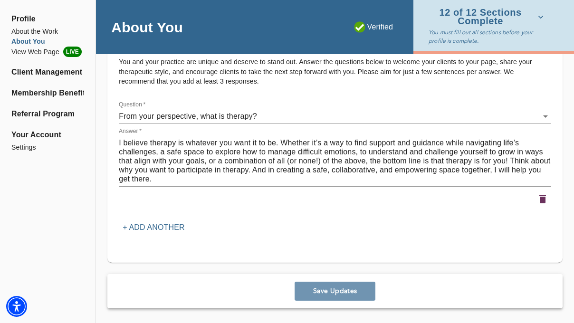
click at [356, 285] on button "Save Updates" at bounding box center [335, 291] width 81 height 19
click at [508, 162] on textarea "I believe therapy is whatever you want it to be. Whether it’s a way to find sup…" at bounding box center [335, 160] width 433 height 45
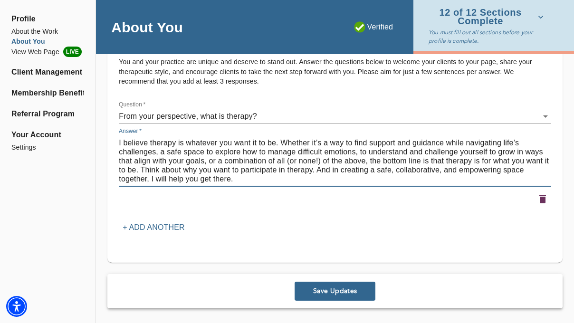
drag, startPoint x: 494, startPoint y: 161, endPoint x: 202, endPoint y: 172, distance: 292.6
click at [202, 172] on textarea "I believe therapy is whatever you want it to be. Whether it’s a way to find sup…" at bounding box center [335, 160] width 433 height 45
click at [140, 167] on textarea "I believe therapy is whatever you want it to be. Whether it’s a way to find sup…" at bounding box center [335, 160] width 433 height 45
click at [183, 143] on textarea "I believe therapy is whatever you want it to be. Whether it’s a way to find sup…" at bounding box center [335, 160] width 433 height 45
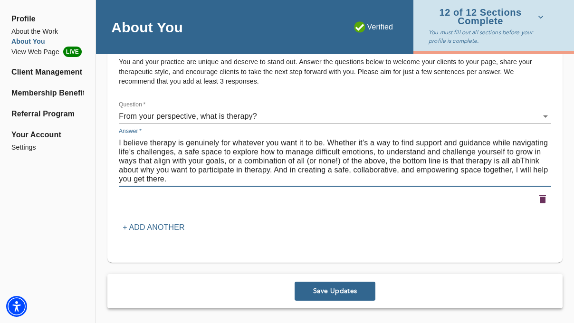
click at [257, 144] on textarea "I believe therapy is genuinely for whatever you want it to be. Whether it’s a w…" at bounding box center [335, 160] width 433 height 45
click at [294, 159] on textarea "I believe therapy is genuinely for whatever you want it to be. Whether it’s a w…" at bounding box center [335, 160] width 433 height 45
click at [230, 143] on textarea "I believe therapy is genuinely for whatever you want it to be. Whether it’s a w…" at bounding box center [335, 160] width 433 height 45
click at [308, 166] on textarea "I believe therapy is genuinely whatever you want it to be. Whether it’s a way t…" at bounding box center [335, 160] width 433 height 45
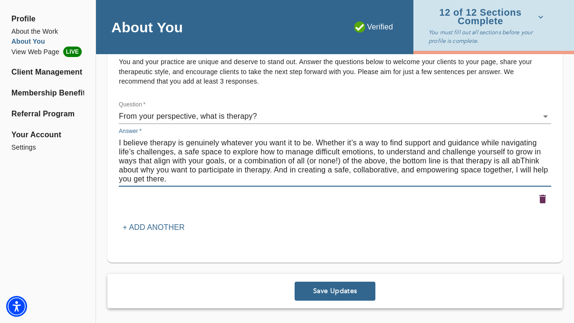
click at [520, 161] on textarea "I believe therapy is genuinely whatever you want it to be. Whether it’s a way t…" at bounding box center [335, 160] width 433 height 45
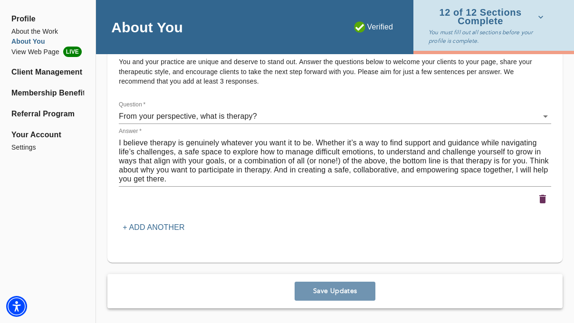
click at [345, 294] on span "Save Updates" at bounding box center [335, 291] width 73 height 9
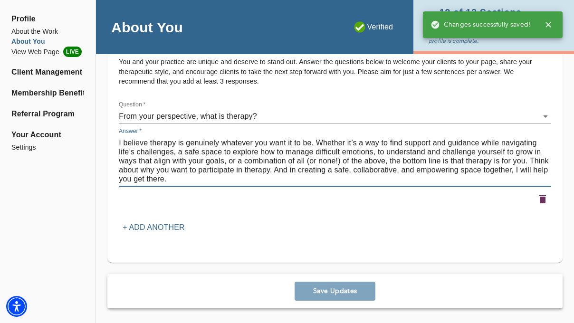
drag, startPoint x: 220, startPoint y: 178, endPoint x: 128, endPoint y: 134, distance: 102.1
click at [128, 134] on div "Answer   * I believe therapy is genuinely whatever you want it to be. Whether i…" at bounding box center [335, 157] width 433 height 59
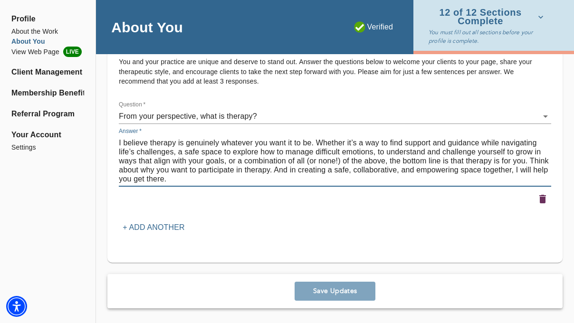
click at [192, 180] on textarea "I believe therapy is genuinely whatever you want it to be. Whether it’s a way t…" at bounding box center [335, 160] width 433 height 45
click at [119, 139] on textarea "I believe therapy is genuinely whatever you want it to be. Whether it’s a way t…" at bounding box center [335, 160] width 433 height 45
paste textarea "To me, therapy is whatever you need it to be. It can be a space for support and…"
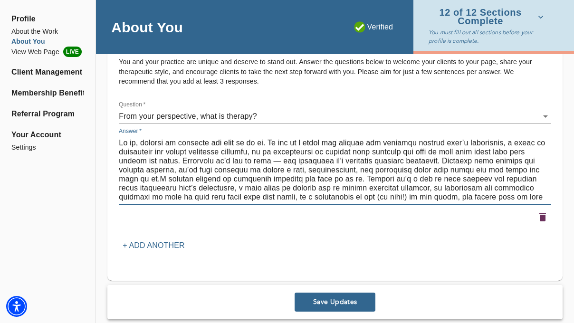
drag, startPoint x: 334, startPoint y: 180, endPoint x: 142, endPoint y: 178, distance: 192.1
click at [141, 179] on textarea at bounding box center [335, 169] width 433 height 63
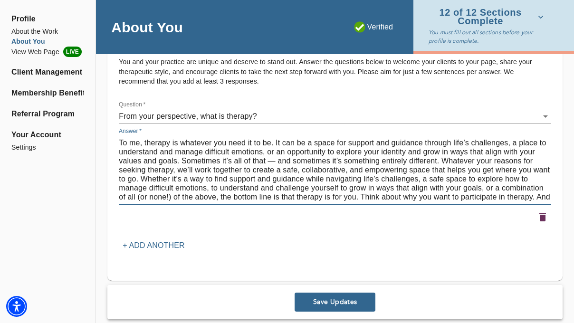
drag, startPoint x: 420, startPoint y: 180, endPoint x: 143, endPoint y: 180, distance: 277.2
click at [143, 180] on textarea "To me, therapy is whatever you need it to be. It can be a space for support and…" at bounding box center [335, 169] width 433 height 63
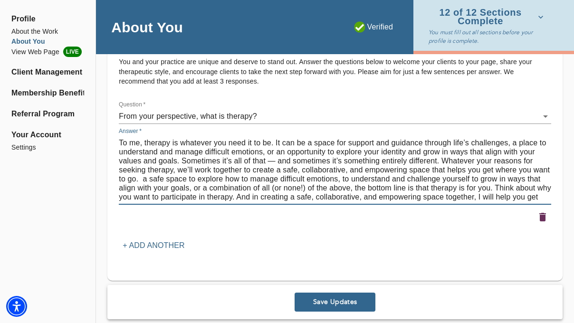
click at [519, 141] on textarea "To me, therapy is whatever you need it to be. It can be a space for support and…" at bounding box center [335, 169] width 433 height 63
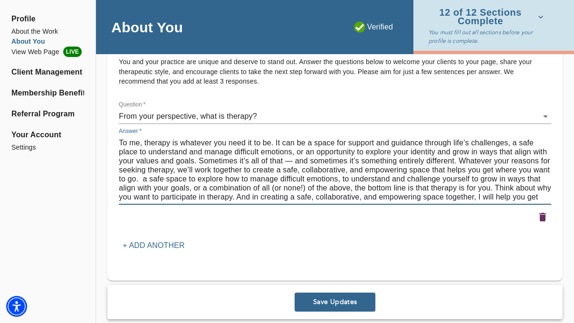
click at [132, 153] on textarea "To me, therapy is whatever you need it to be. It can be a space for support and…" at bounding box center [335, 169] width 433 height 63
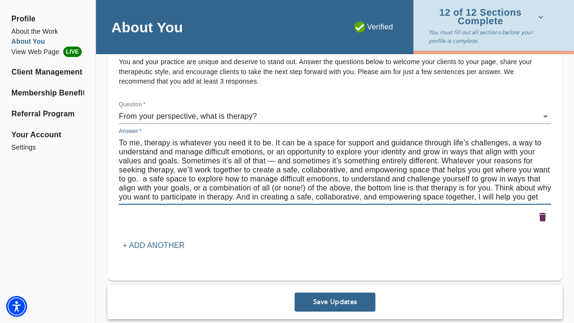
click at [548, 144] on textarea "To me, therapy is whatever you need it to be. It can be a space for support and…" at bounding box center [335, 169] width 433 height 63
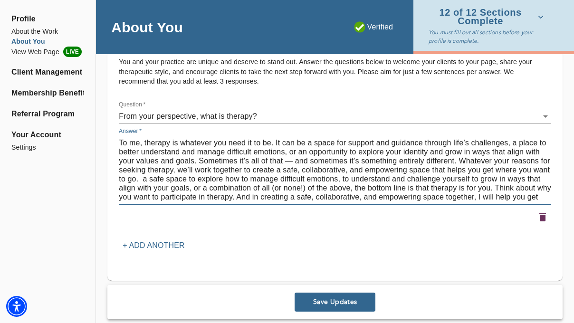
click at [193, 172] on textarea "To me, therapy is whatever you need it to be. It can be a space for support and…" at bounding box center [335, 169] width 433 height 63
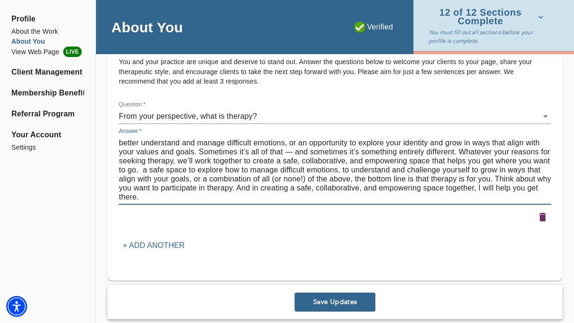
drag, startPoint x: 143, startPoint y: 178, endPoint x: 534, endPoint y: 211, distance: 392.6
click at [534, 211] on div "Question   * From your perspective, what is therapy? 1 Answer   * To me, therap…" at bounding box center [335, 163] width 436 height 128
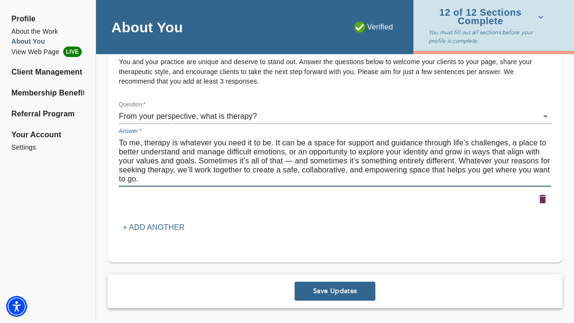
scroll to position [0, 0]
type textarea "To me, therapy is whatever you need it to be. It can be a space for support and…"
click at [329, 288] on span "Save Updates" at bounding box center [335, 291] width 73 height 9
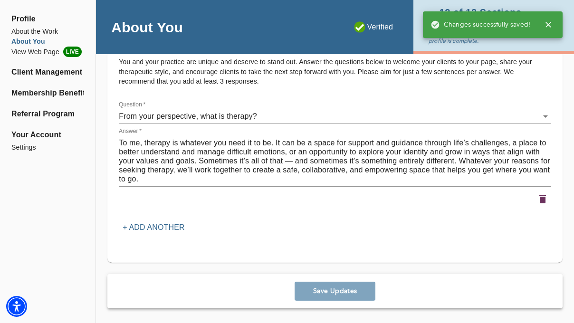
click at [175, 228] on p "+ Add another" at bounding box center [154, 227] width 62 height 11
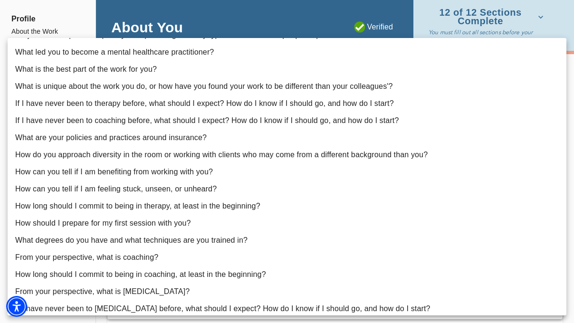
scroll to position [175, 0]
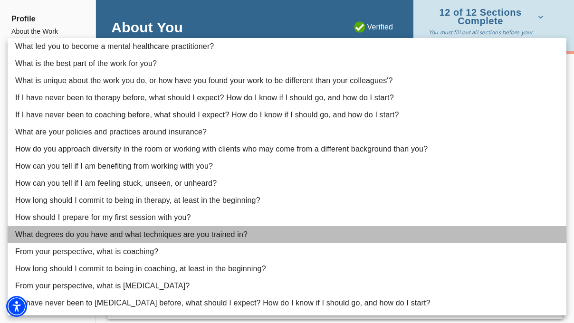
click at [171, 233] on li "What degrees do you have and what techniques are you trained in?" at bounding box center [287, 234] width 559 height 17
type input "23"
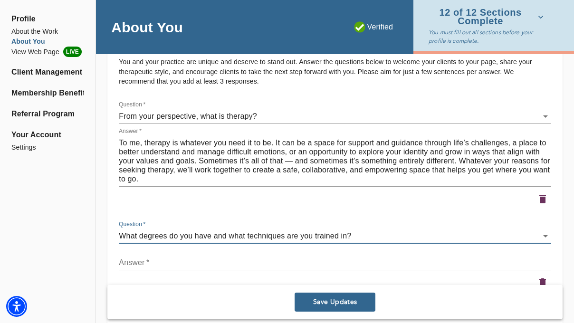
click at [181, 260] on textarea at bounding box center [335, 262] width 433 height 9
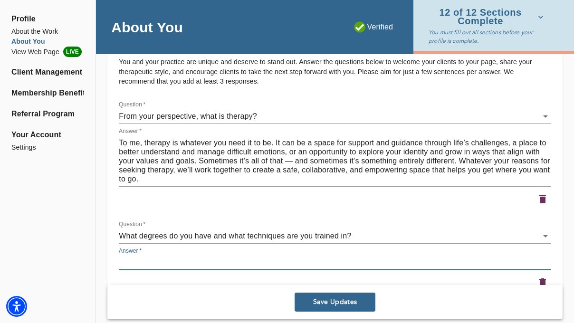
paste textarea "I completed Dialectical [MEDICAL_DATA] (DBT) through Columbia School of Social …"
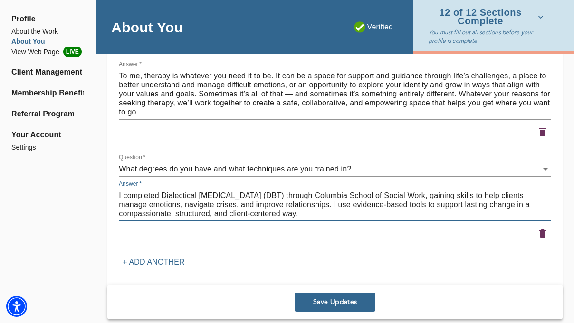
scroll to position [1344, 0]
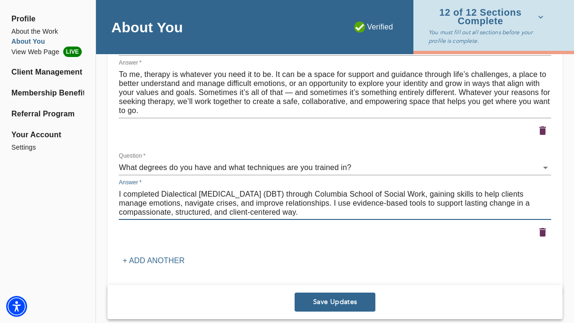
click at [124, 192] on textarea "I completed Dialectical [MEDICAL_DATA] (DBT) through Columbia School of Social …" at bounding box center [335, 203] width 433 height 27
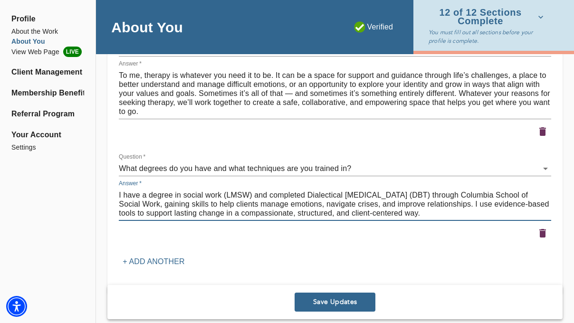
drag, startPoint x: 269, startPoint y: 194, endPoint x: 136, endPoint y: 195, distance: 133.1
click at [136, 195] on textarea "I have a degree in social work (LMSW) and completed Dialectical [MEDICAL_DATA] …" at bounding box center [335, 204] width 433 height 27
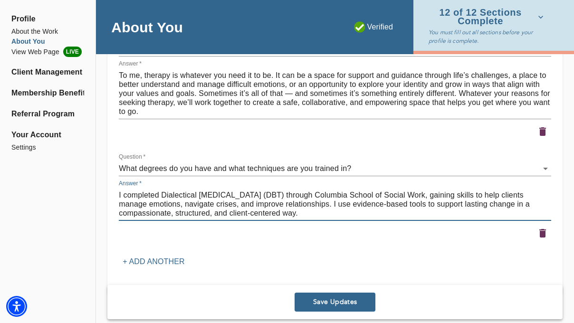
click at [333, 204] on textarea "I completed Dialectical [MEDICAL_DATA] (DBT) through Columbia School of Social …" at bounding box center [335, 204] width 433 height 27
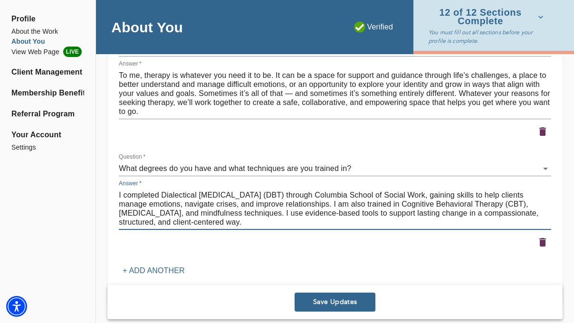
click at [328, 212] on textarea "I completed Dialectical [MEDICAL_DATA] (DBT) through Columbia School of Social …" at bounding box center [335, 209] width 433 height 36
drag, startPoint x: 326, startPoint y: 214, endPoint x: 316, endPoint y: 214, distance: 9.5
click at [316, 214] on textarea "I completed Dialectical [MEDICAL_DATA] (DBT) through Columbia School of Social …" at bounding box center [335, 209] width 433 height 36
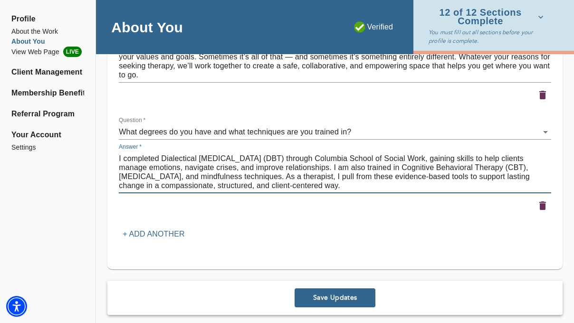
scroll to position [1386, 0]
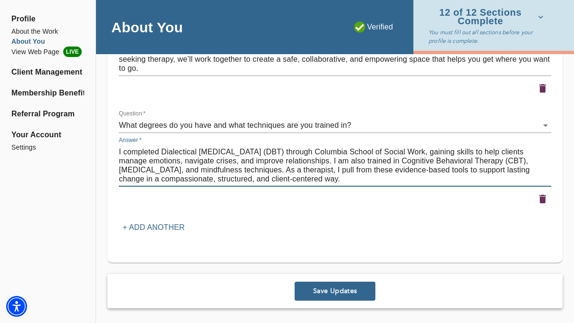
drag, startPoint x: 357, startPoint y: 170, endPoint x: 311, endPoint y: 170, distance: 45.6
click at [311, 170] on textarea "I completed Dialectical [MEDICAL_DATA] (DBT) through Columbia School of Social …" at bounding box center [335, 165] width 433 height 36
type textarea "I completed Dialectical [MEDICAL_DATA] (DBT) through Columbia School of Social …"
click at [337, 284] on button "Save Updates" at bounding box center [335, 291] width 81 height 19
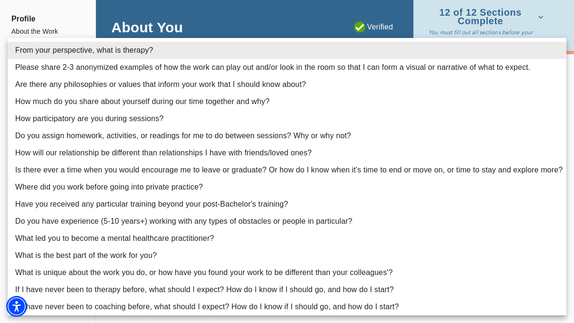
click at [571, 114] on div at bounding box center [287, 161] width 574 height 323
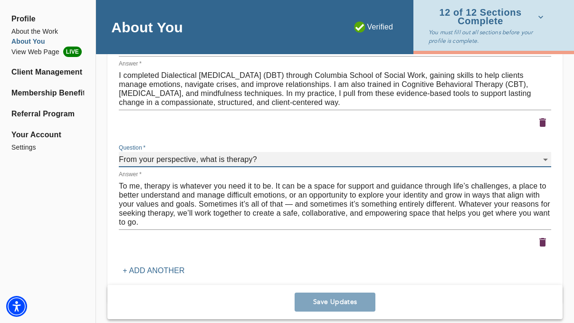
scroll to position [1341, 0]
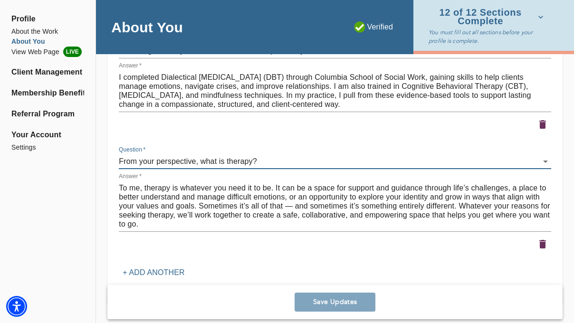
click at [268, 200] on textarea "To me, therapy is whatever you need it to be. It can be a space for support and…" at bounding box center [335, 206] width 433 height 45
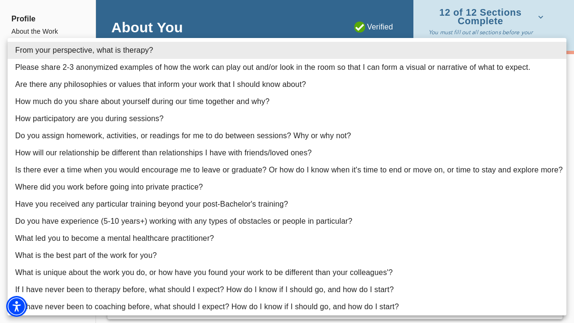
click at [319, 26] on div at bounding box center [287, 161] width 574 height 323
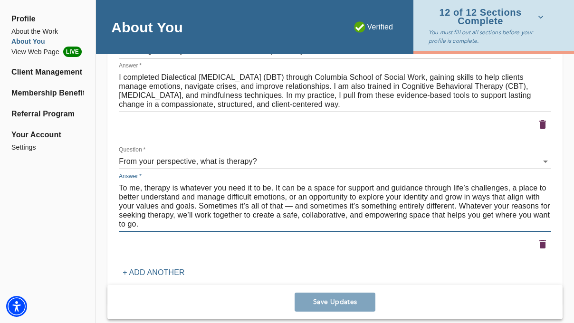
drag, startPoint x: 168, startPoint y: 223, endPoint x: 120, endPoint y: 181, distance: 64.0
click at [120, 181] on div "To me, therapy is whatever you need it to be. It can be a space for support and…" at bounding box center [335, 206] width 433 height 51
click at [242, 80] on textarea "I completed Dialectical [MEDICAL_DATA] (DBT) through Columbia School of Social …" at bounding box center [335, 91] width 433 height 36
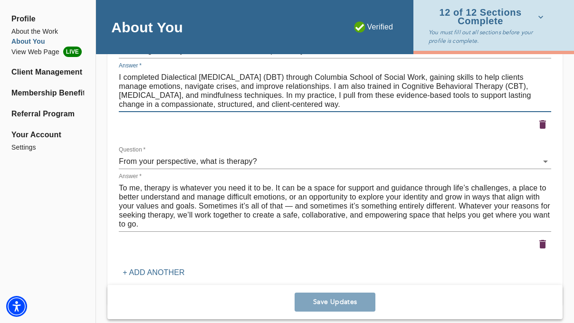
scroll to position [1321, 0]
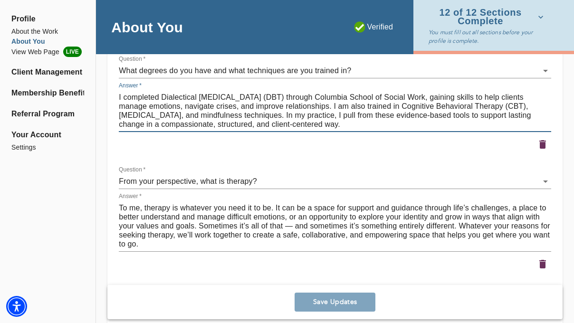
click at [544, 264] on icon "button" at bounding box center [543, 264] width 7 height 9
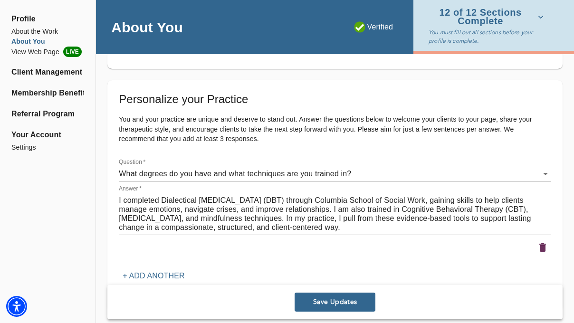
scroll to position [1224, 0]
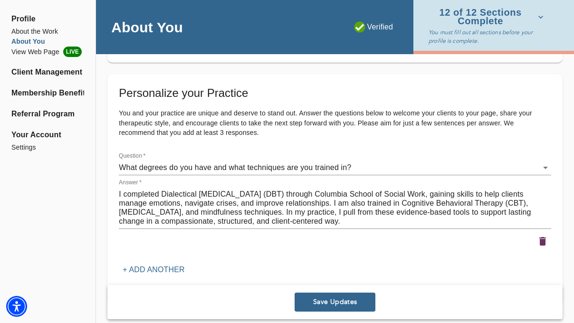
click at [173, 266] on p "+ Add another" at bounding box center [154, 269] width 62 height 11
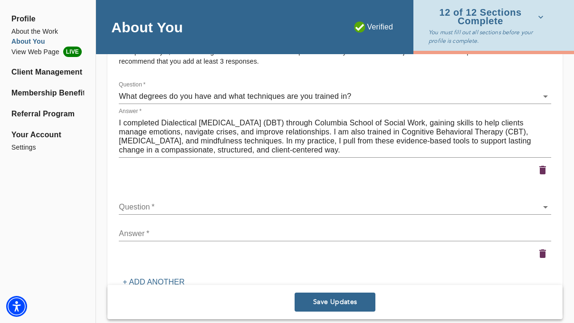
scroll to position [1312, 0]
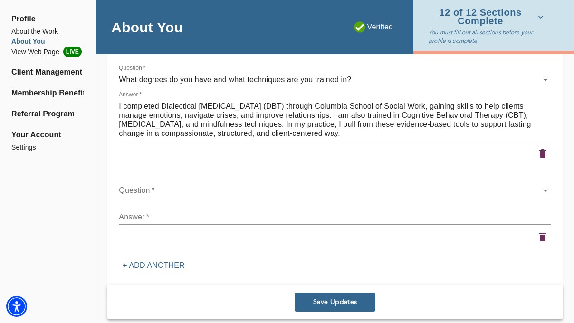
click at [223, 199] on div "Question   * ​" at bounding box center [335, 187] width 436 height 27
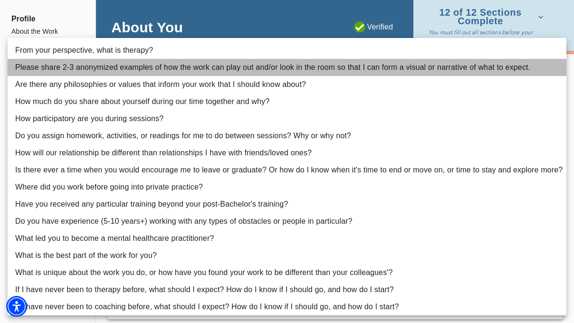
click at [206, 62] on li "Please share 2-3 anonymized examples of how the work can play out and/or look i…" at bounding box center [287, 67] width 559 height 17
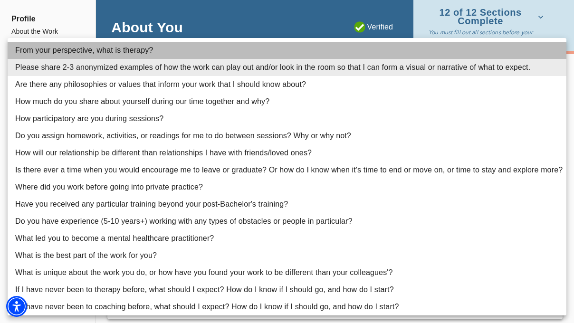
click at [180, 57] on li "From your perspective, what is therapy?" at bounding box center [287, 50] width 559 height 17
type input "1"
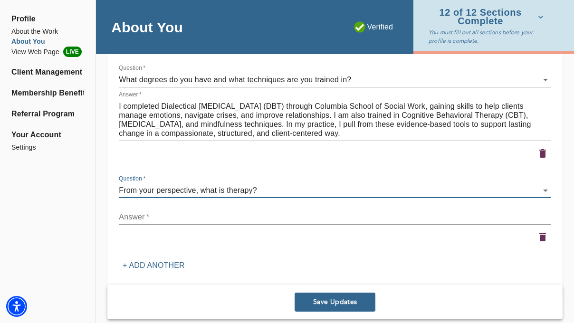
click at [205, 212] on div "x" at bounding box center [335, 217] width 433 height 15
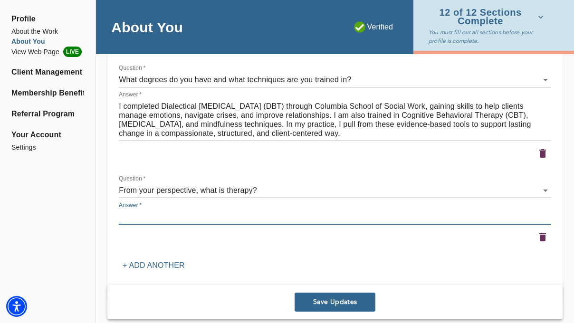
paste textarea "To me, therapy is whatever you need it to be. It can be a space for support and…"
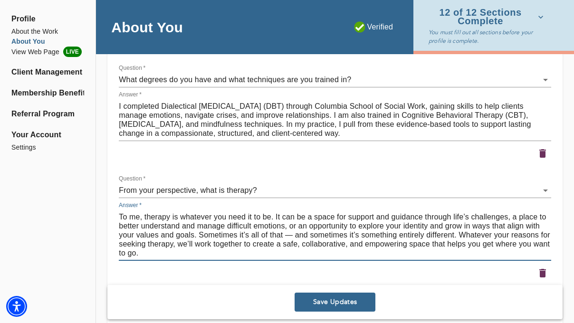
type textarea "To me, therapy is whatever you need it to be. It can be a space for support and…"
click at [323, 302] on span "Save Updates" at bounding box center [335, 302] width 73 height 9
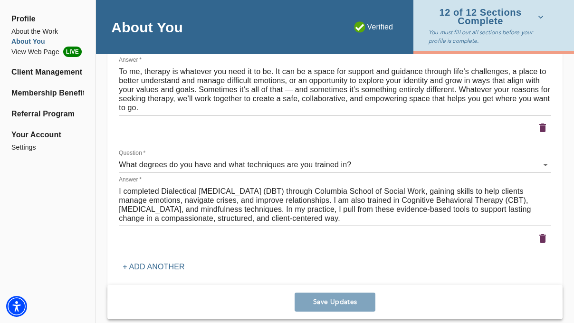
scroll to position [1351, 0]
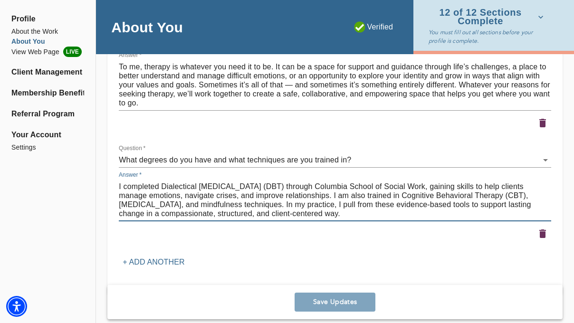
drag, startPoint x: 377, startPoint y: 213, endPoint x: 161, endPoint y: 202, distance: 216.2
click at [161, 202] on textarea "I completed Dialectical [MEDICAL_DATA] (DBT) through Columbia School of Social …" at bounding box center [335, 200] width 433 height 36
click at [358, 203] on textarea "I completed Dialectical [MEDICAL_DATA] (DBT) through Columbia School of Social …" at bounding box center [335, 200] width 433 height 36
drag, startPoint x: 364, startPoint y: 204, endPoint x: 321, endPoint y: 204, distance: 42.8
click at [323, 204] on textarea "I completed Dialectical [MEDICAL_DATA] (DBT) through Columbia School of Social …" at bounding box center [335, 200] width 433 height 36
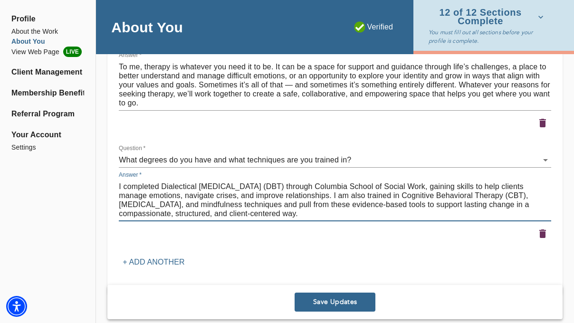
scroll to position [1386, 0]
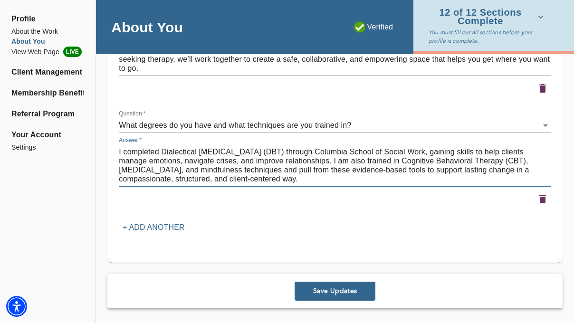
type textarea "I completed Dialectical [MEDICAL_DATA] (DBT) through Columbia School of Social …"
click at [339, 286] on button "Save Updates" at bounding box center [335, 291] width 81 height 19
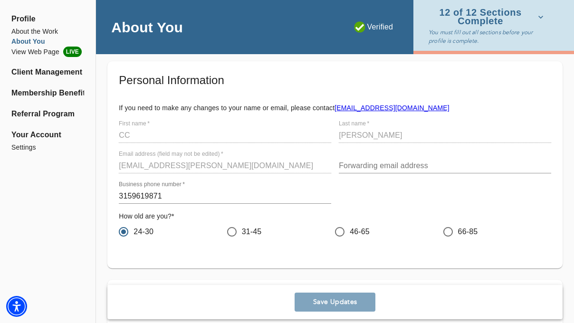
scroll to position [0, 0]
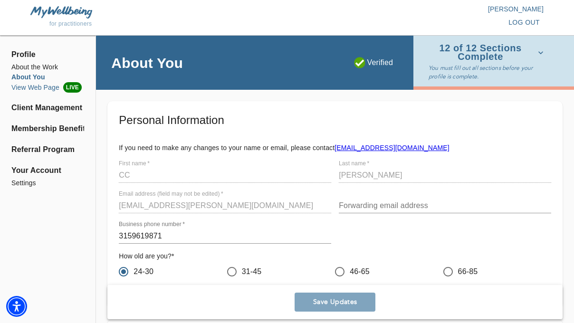
click at [60, 88] on li "View Web Page LIVE" at bounding box center [47, 87] width 73 height 10
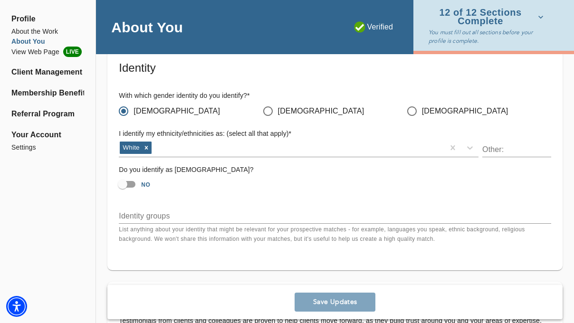
scroll to position [893, 0]
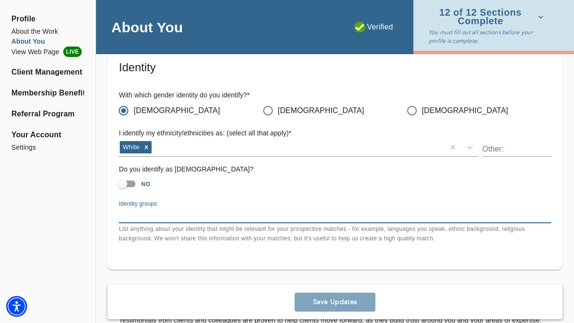
click at [246, 219] on textarea at bounding box center [335, 215] width 433 height 9
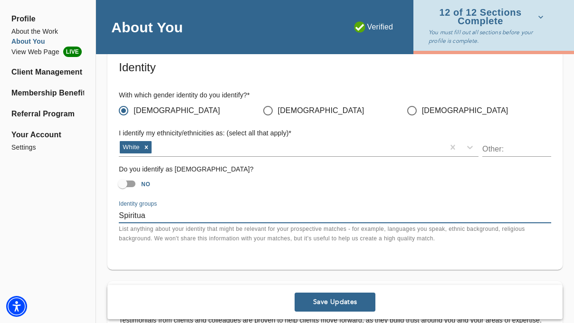
type textarea "Spiritual"
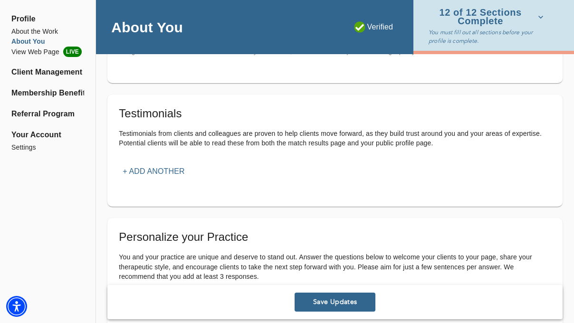
scroll to position [1082, 0]
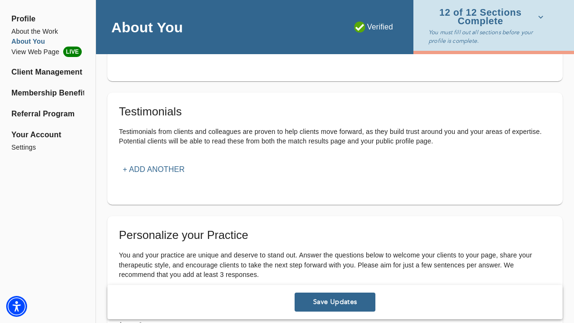
click at [174, 170] on p "+ Add another" at bounding box center [154, 169] width 62 height 11
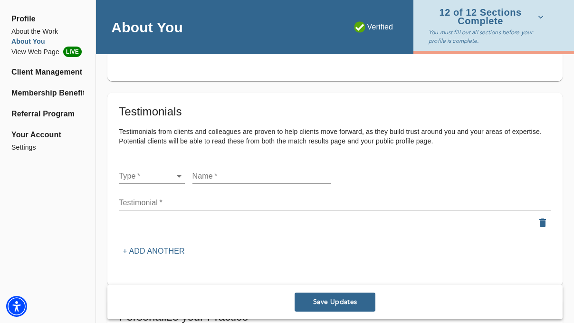
click at [166, 178] on li "Client" at bounding box center [152, 176] width 66 height 17
type input "client"
click at [214, 178] on input "text" at bounding box center [262, 176] width 139 height 15
type input "Anonymous"
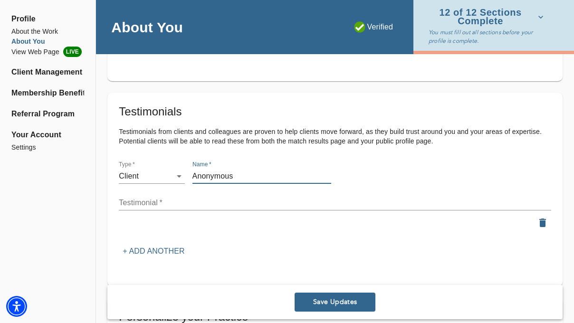
click at [178, 250] on p "+ Add another" at bounding box center [154, 251] width 62 height 11
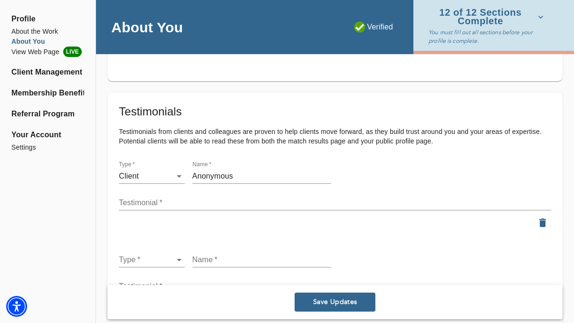
click at [161, 256] on li "Client" at bounding box center [152, 260] width 66 height 17
type input "client"
click at [232, 257] on input "text" at bounding box center [262, 259] width 139 height 15
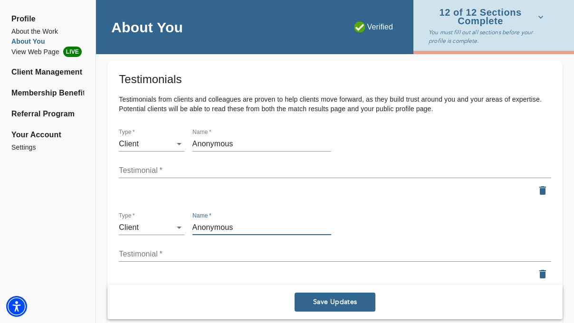
scroll to position [1116, 0]
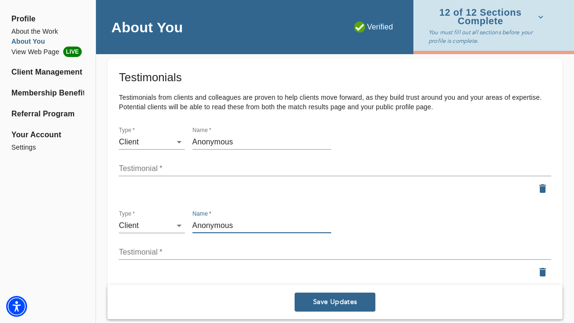
type input "Anonymous"
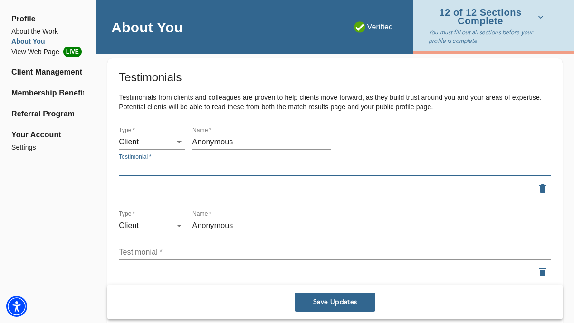
click at [216, 169] on textarea at bounding box center [335, 168] width 433 height 9
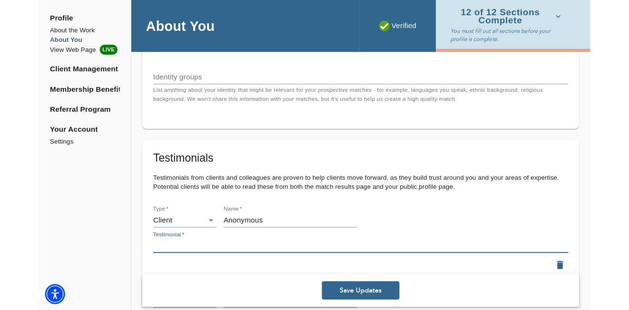
scroll to position [1144, 0]
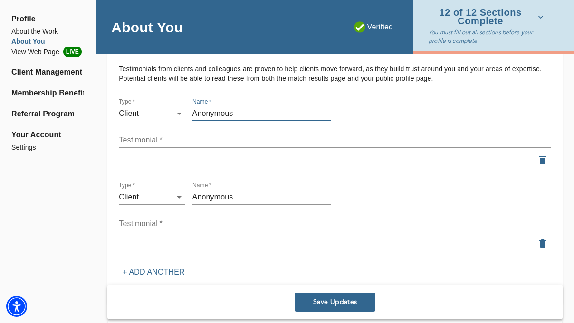
click at [225, 115] on input "Anonymous" at bounding box center [262, 113] width 139 height 15
click at [540, 161] on icon "button" at bounding box center [543, 160] width 7 height 9
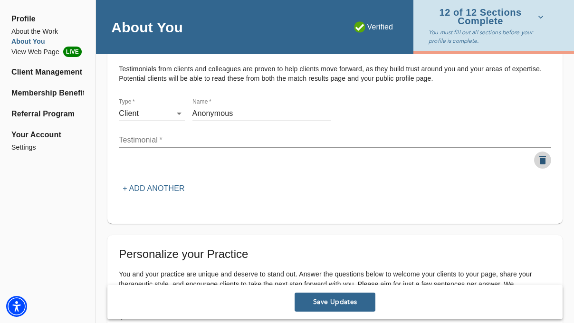
click at [540, 161] on icon "button" at bounding box center [543, 160] width 7 height 9
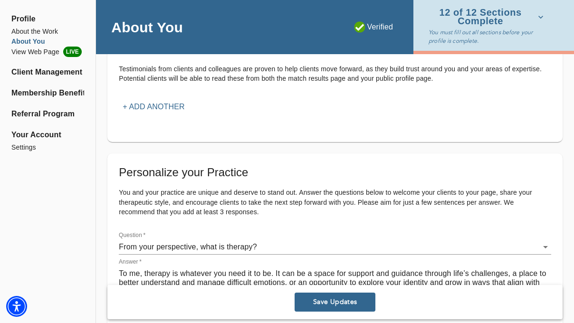
click at [337, 301] on span "Save Updates" at bounding box center [335, 302] width 73 height 9
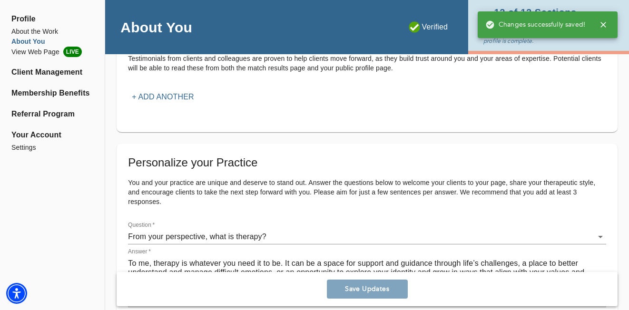
scroll to position [18, 0]
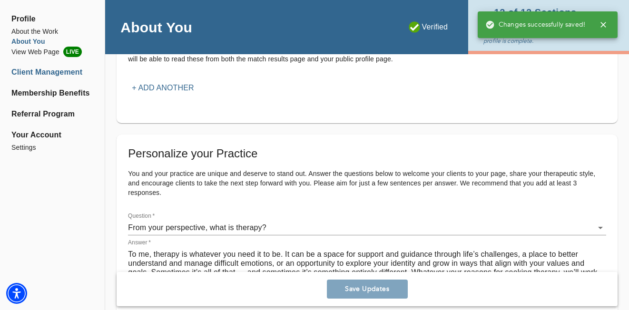
click at [65, 73] on li "Client Management" at bounding box center [52, 72] width 82 height 11
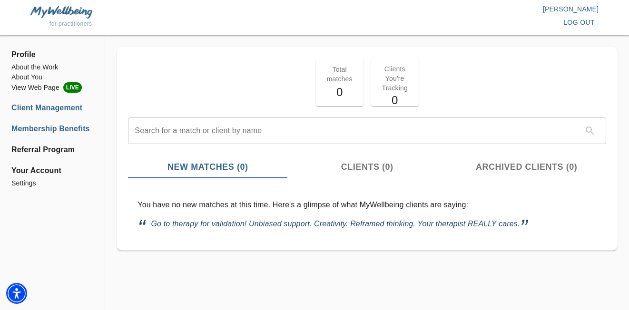
click at [81, 128] on li "Membership Benefits" at bounding box center [52, 128] width 82 height 11
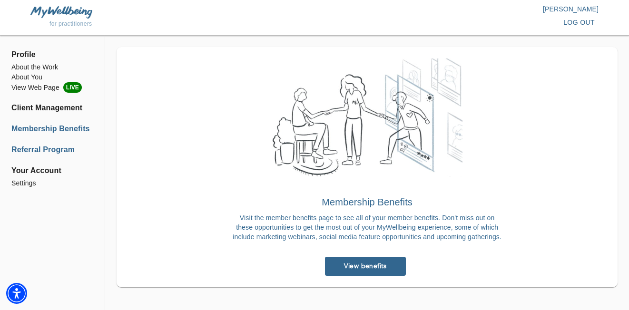
click at [71, 153] on li "Referral Program" at bounding box center [52, 149] width 82 height 11
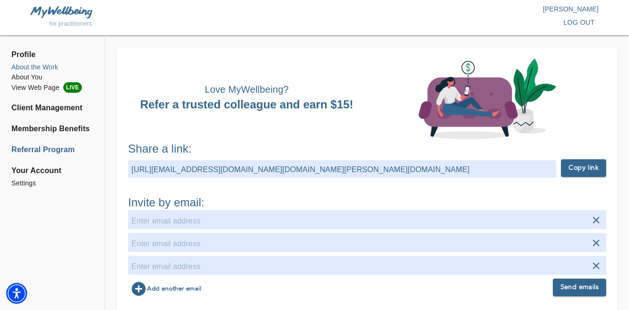
click at [37, 67] on li "About the Work" at bounding box center [52, 67] width 82 height 10
